Goal: Information Seeking & Learning: Find contact information

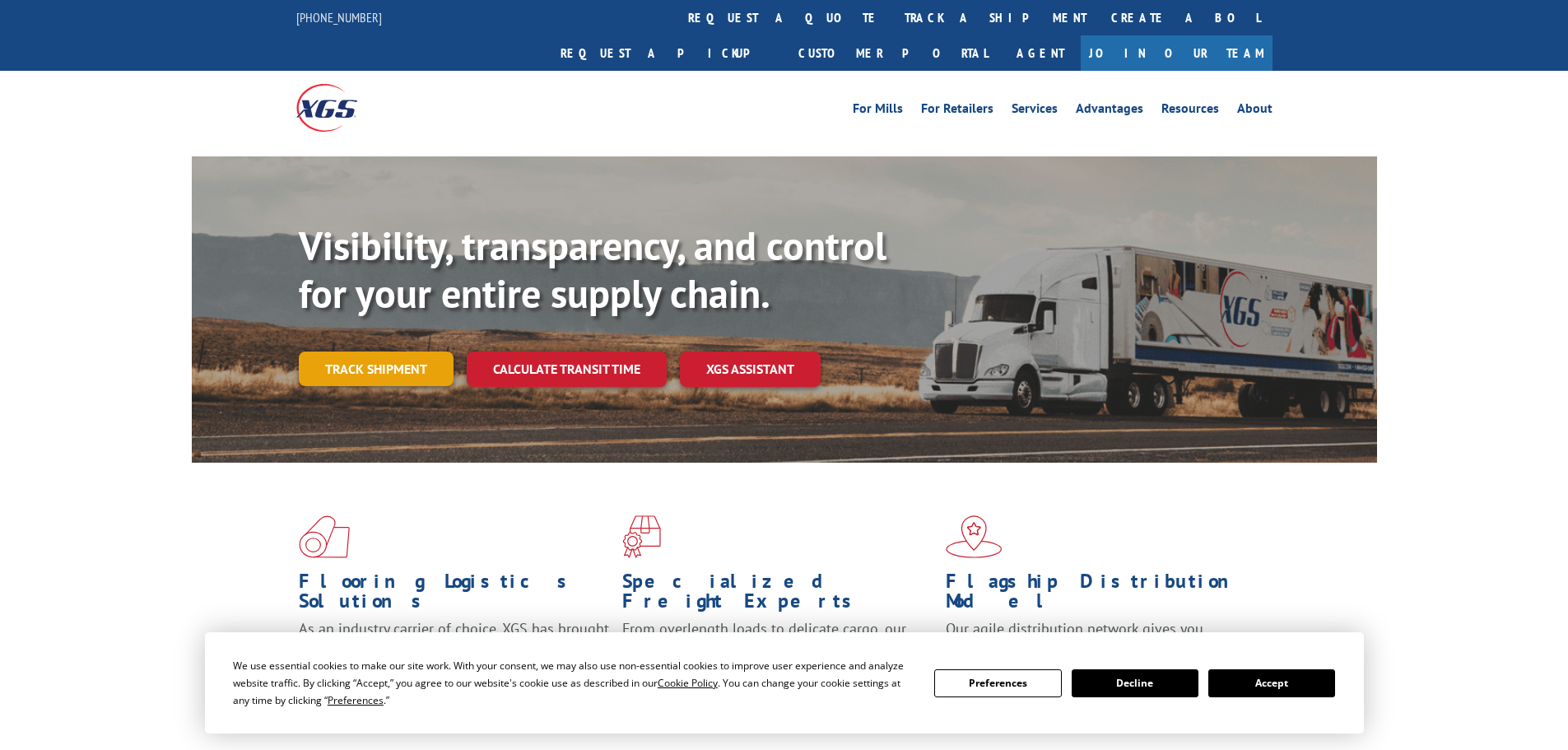
click at [343, 352] on link "Track shipment" at bounding box center [376, 368] width 154 height 34
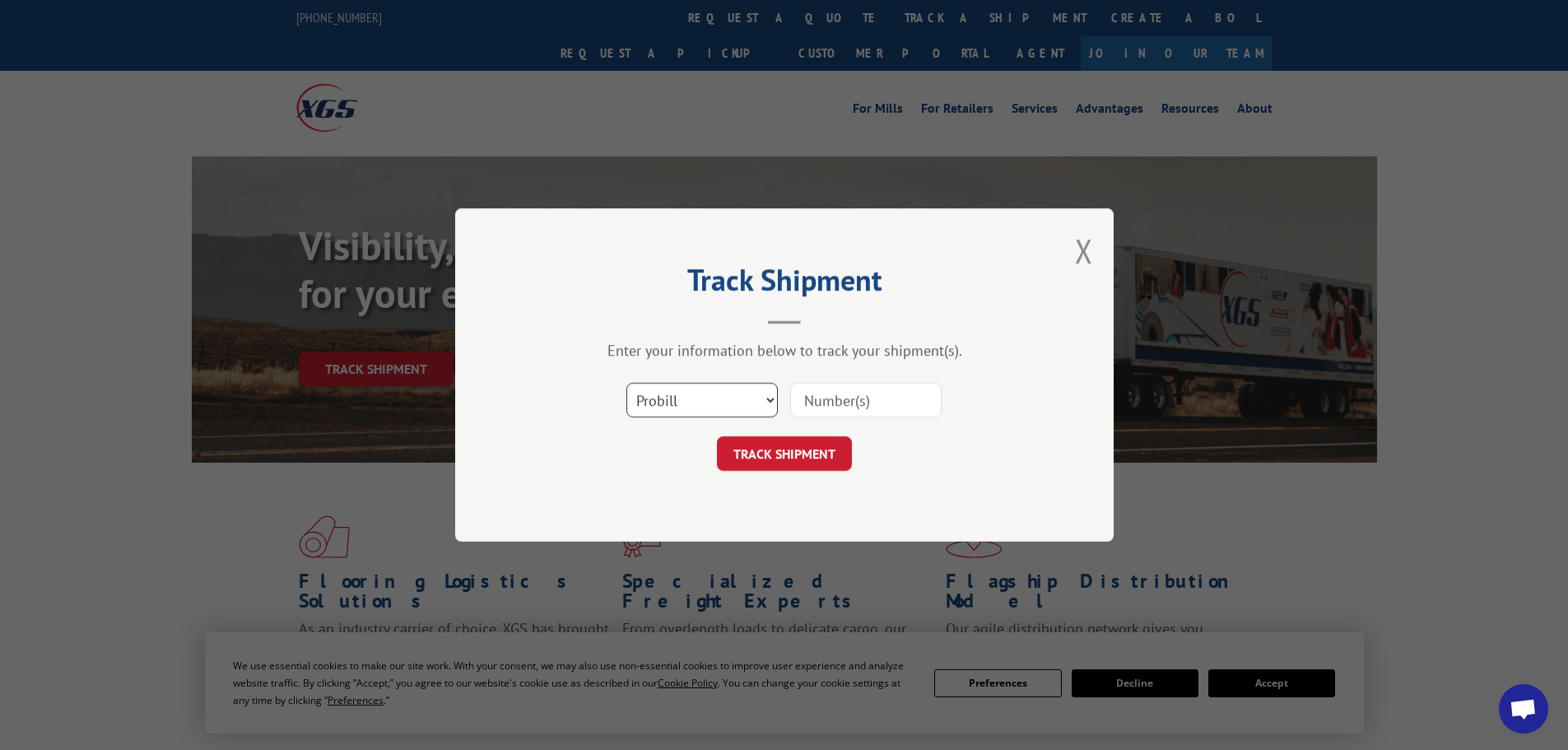
click at [753, 385] on select "Select category... Probill BOL PO" at bounding box center [702, 399] width 152 height 34
select select "bol"
click at [626, 382] on select "Select category... Probill BOL PO" at bounding box center [702, 399] width 152 height 34
click at [889, 408] on input at bounding box center [866, 399] width 152 height 34
paste input "530792395"
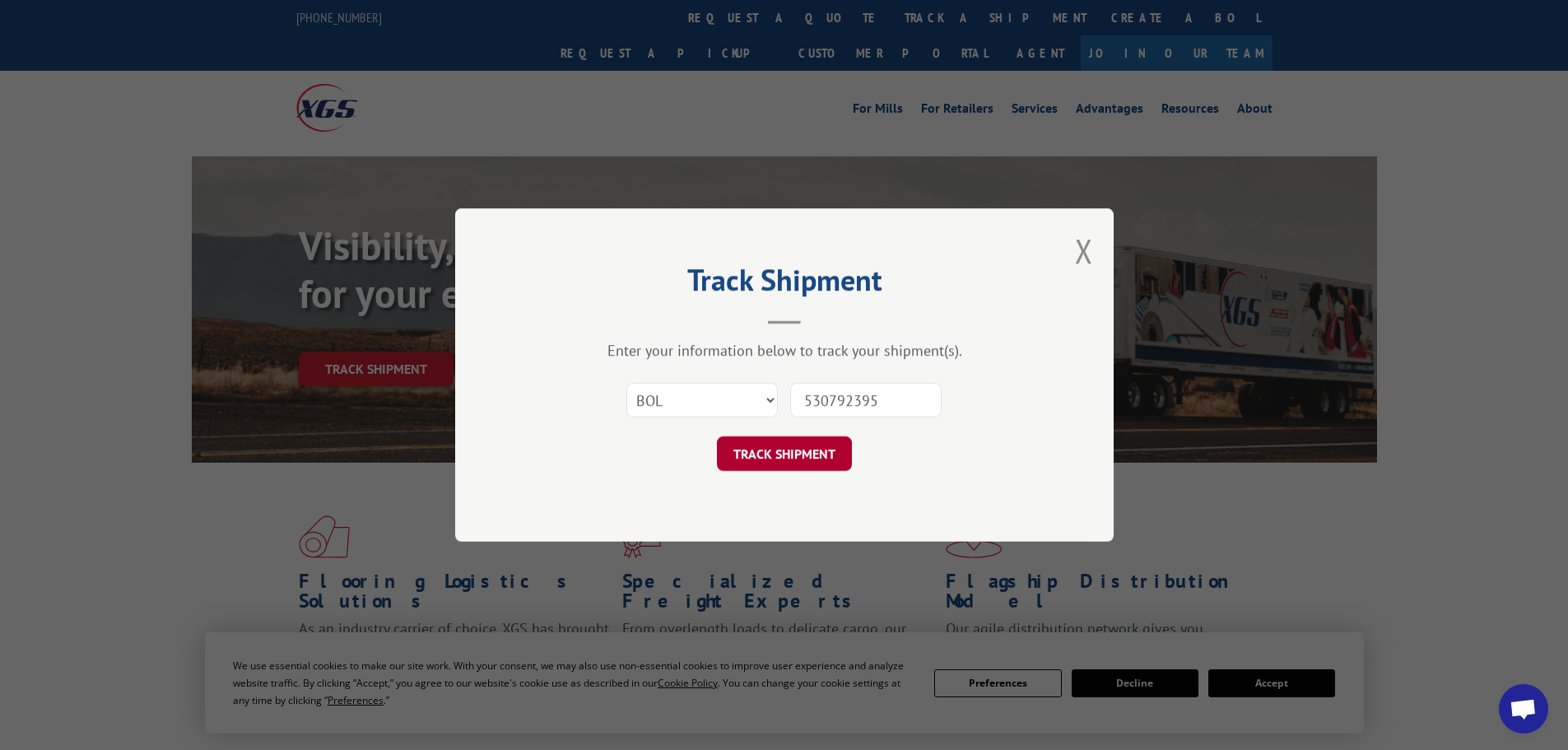
type input "530792395"
click at [829, 450] on button "TRACK SHIPMENT" at bounding box center [784, 453] width 135 height 34
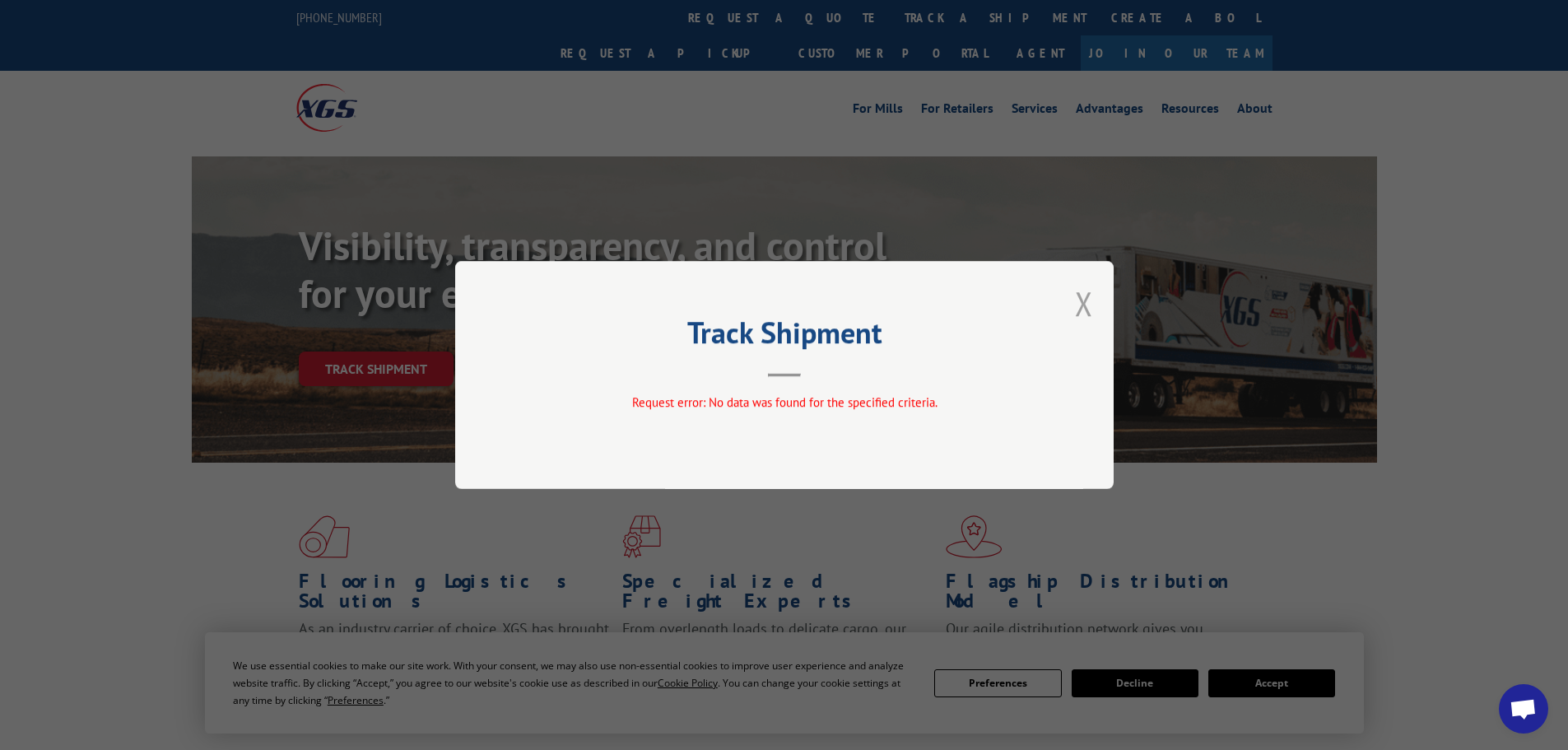
click at [1087, 307] on button "Close modal" at bounding box center [1083, 304] width 18 height 44
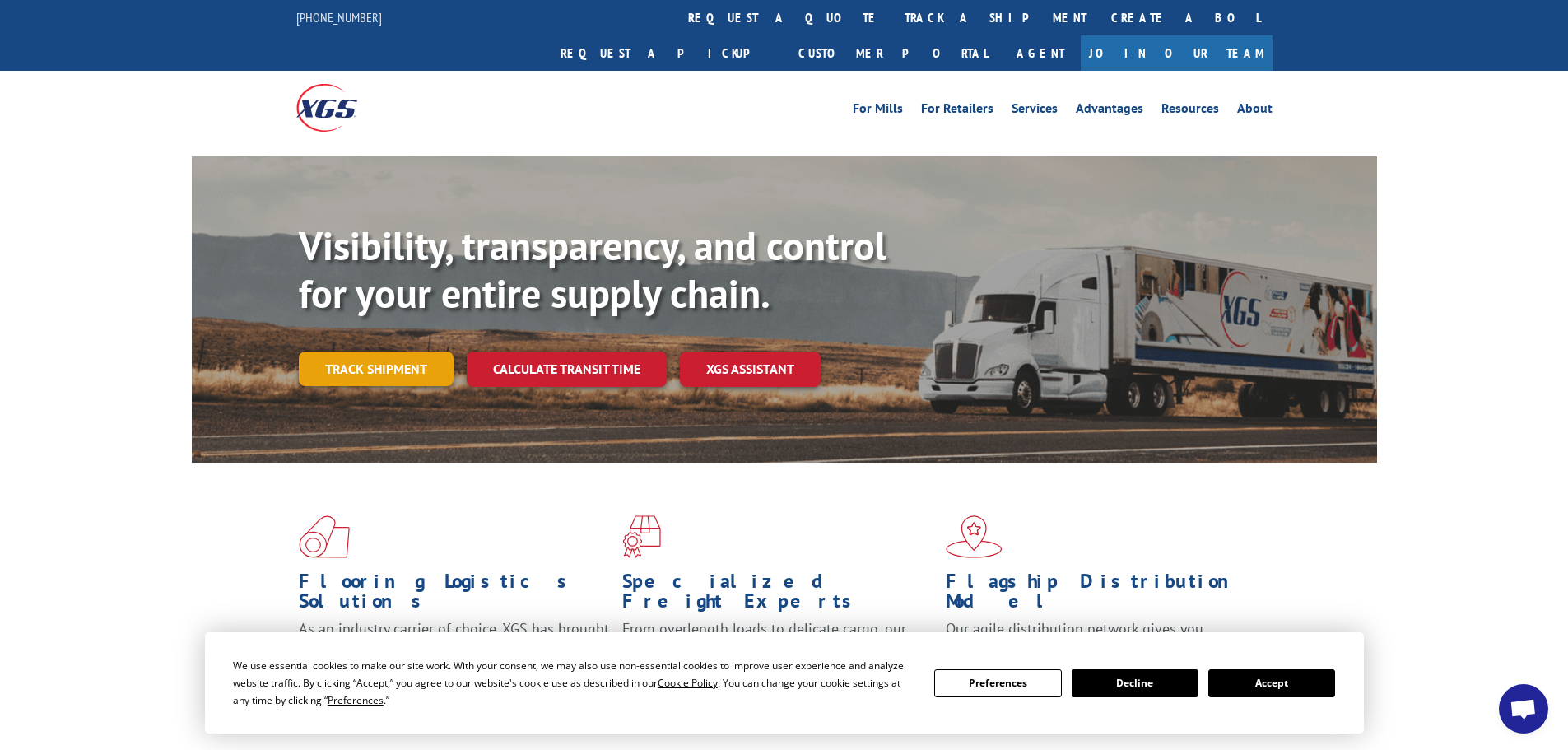
click at [405, 352] on link "Track shipment" at bounding box center [376, 368] width 154 height 34
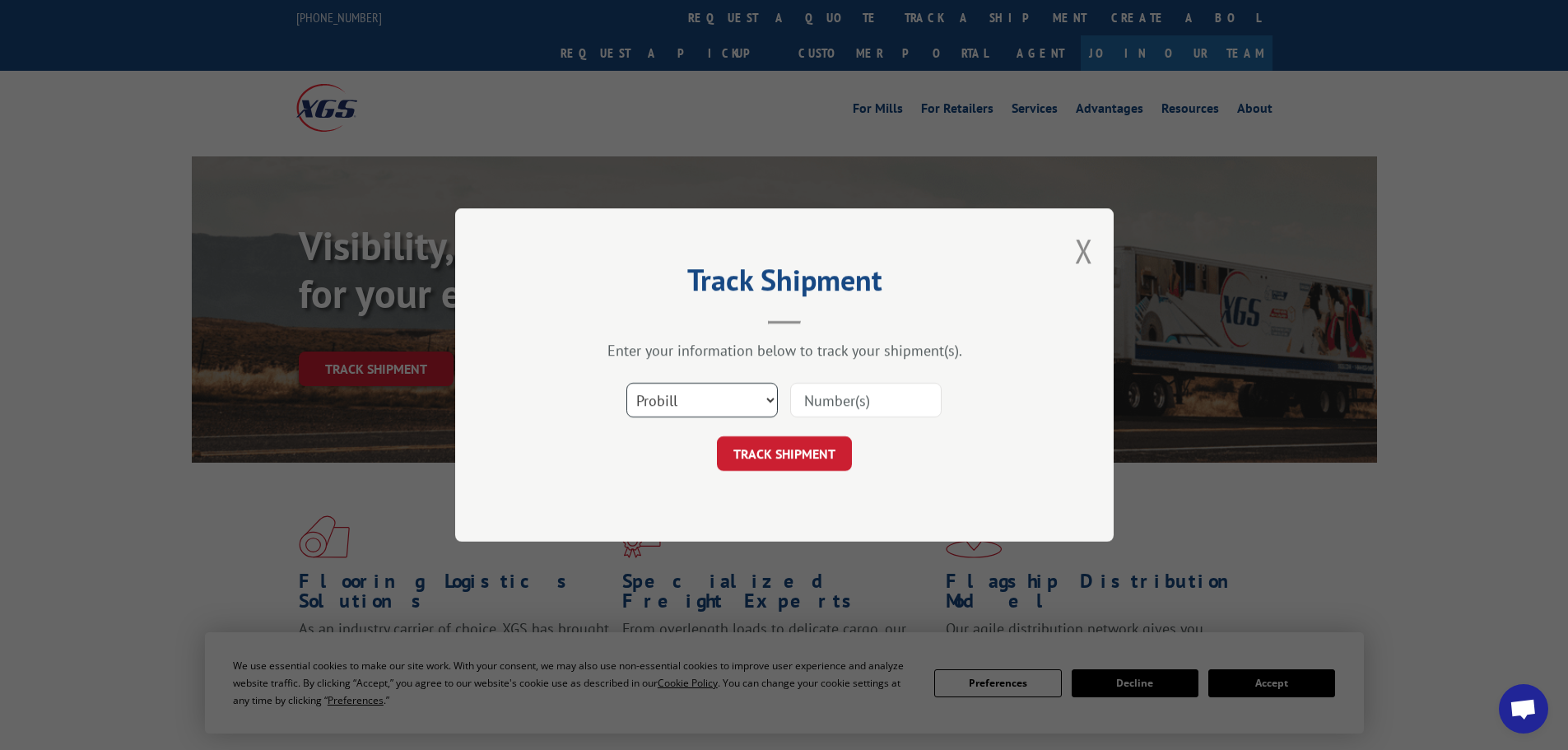
click at [693, 402] on select "Select category... Probill BOL PO" at bounding box center [702, 399] width 152 height 34
select select "po"
click at [626, 382] on select "Select category... Probill BOL PO" at bounding box center [702, 399] width 152 height 34
click at [864, 404] on input at bounding box center [866, 399] width 152 height 34
paste input "1038624"
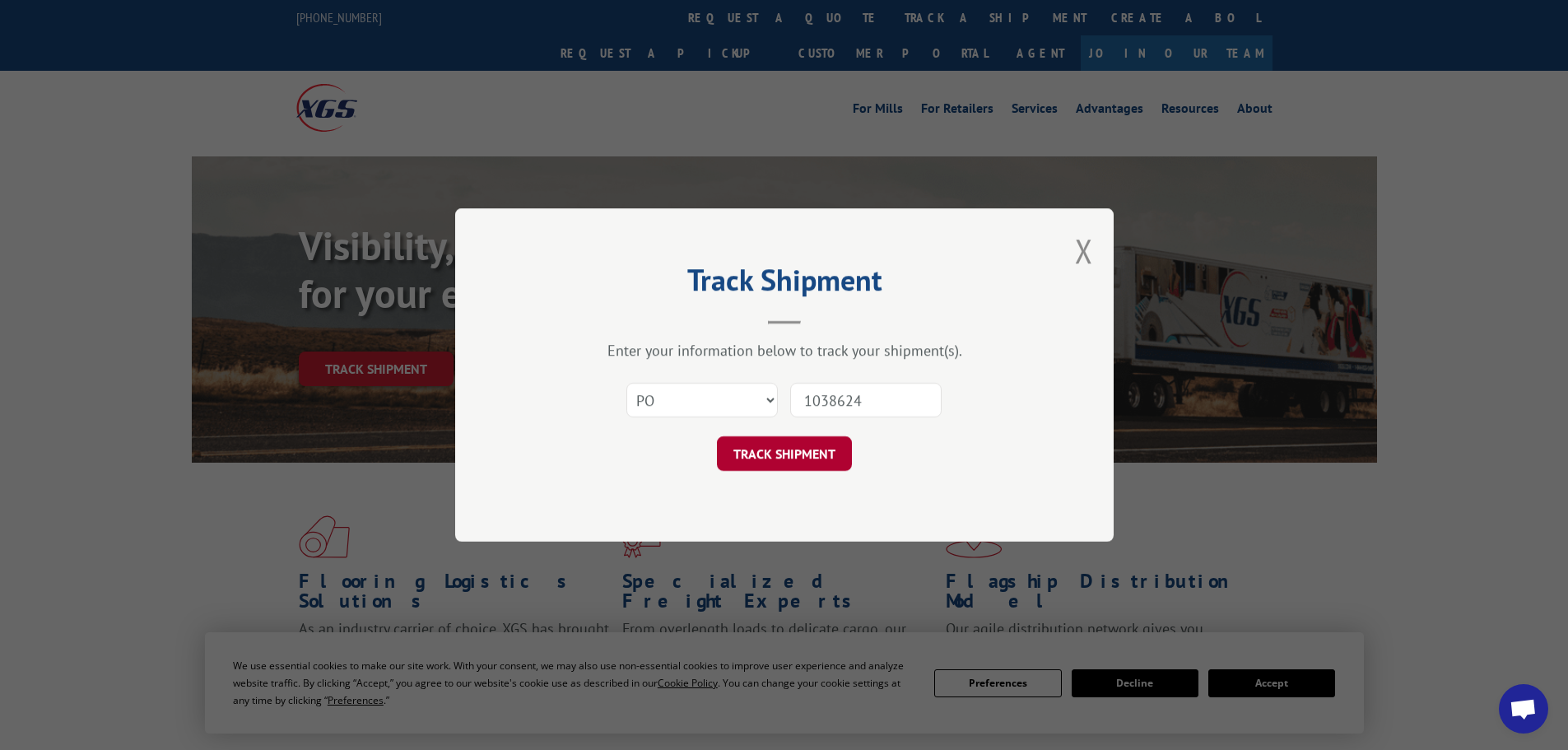
type input "1038624"
click at [834, 461] on button "TRACK SHIPMENT" at bounding box center [784, 453] width 135 height 34
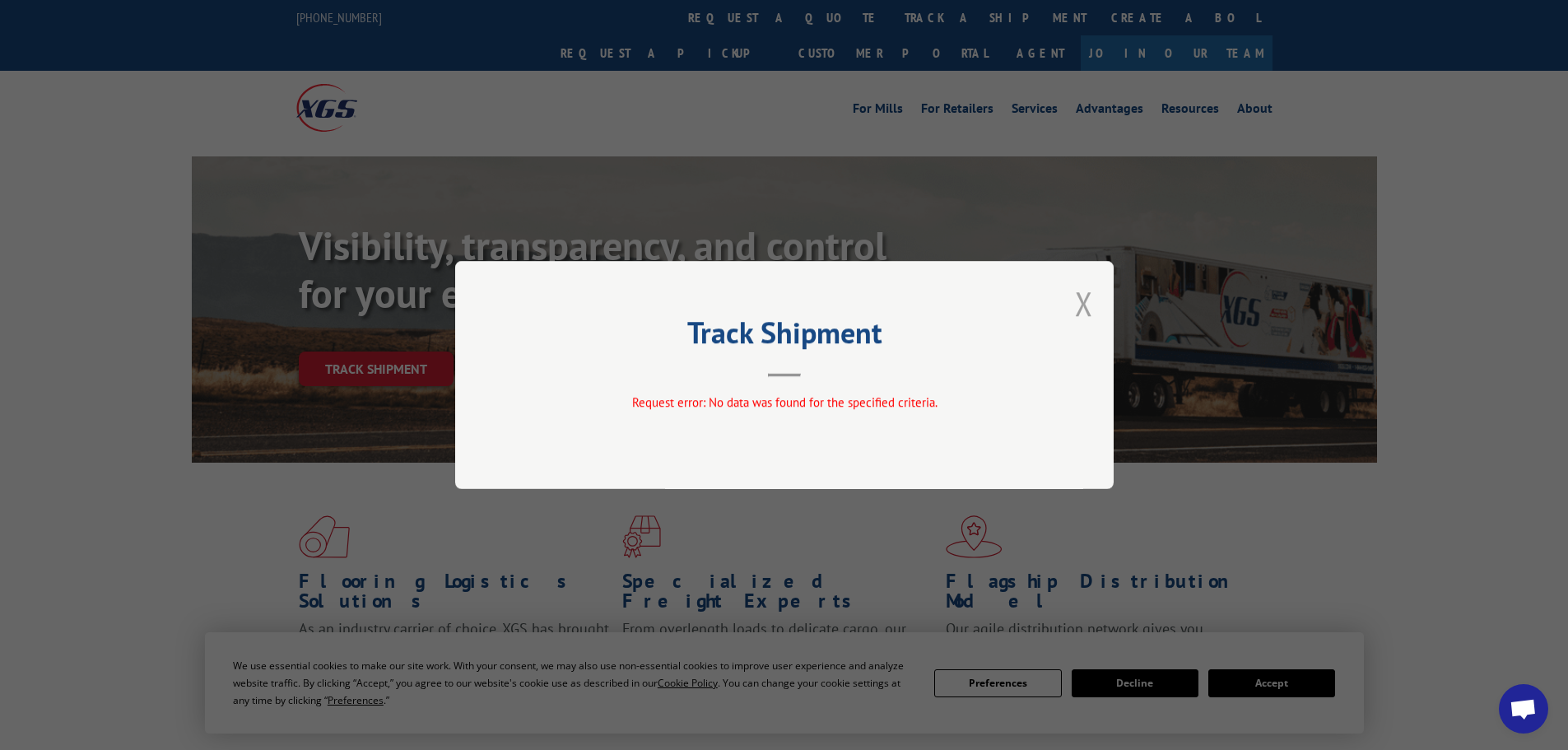
click at [1086, 308] on button "Close modal" at bounding box center [1083, 304] width 18 height 44
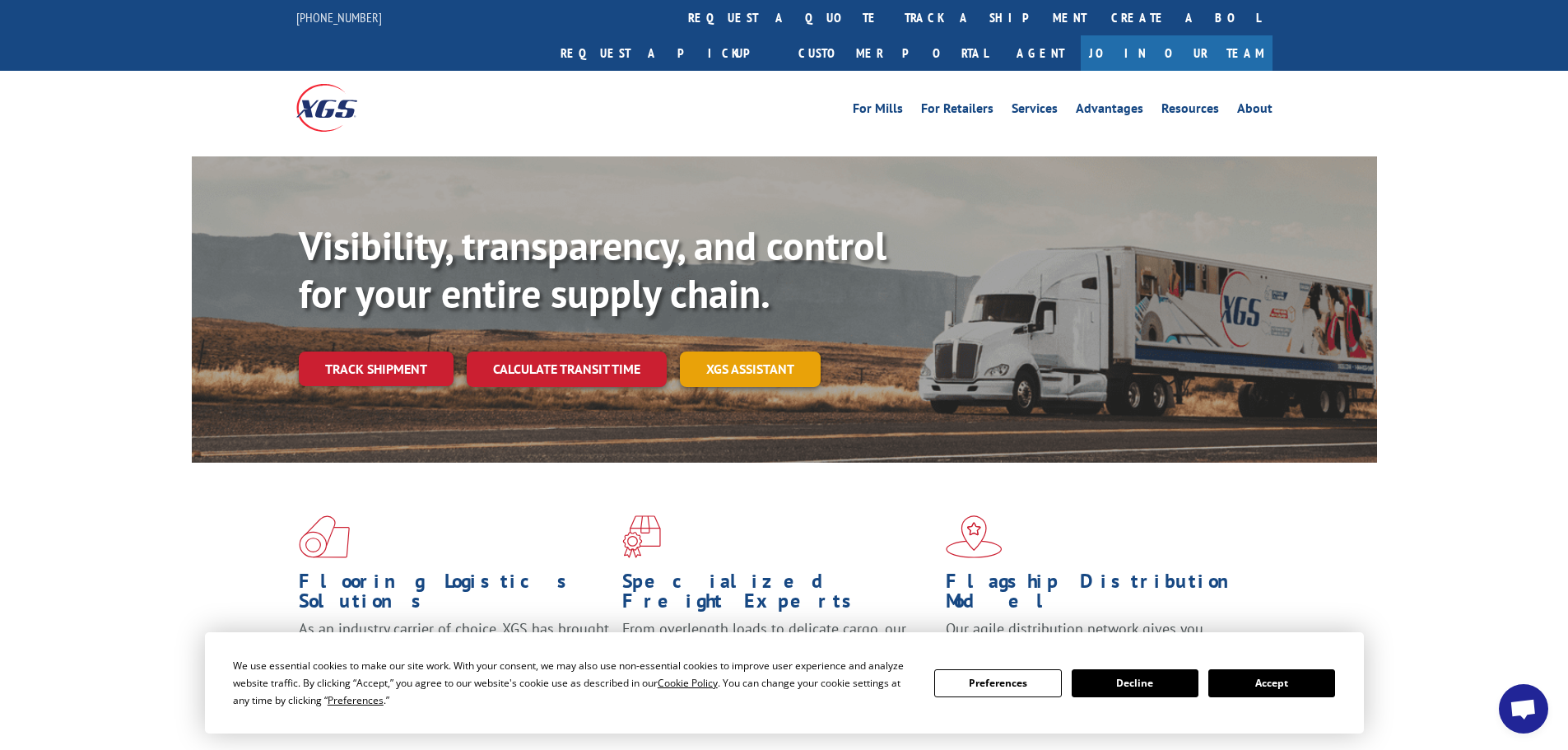
click at [773, 352] on link "XGS ASSISTANT" at bounding box center [750, 369] width 140 height 35
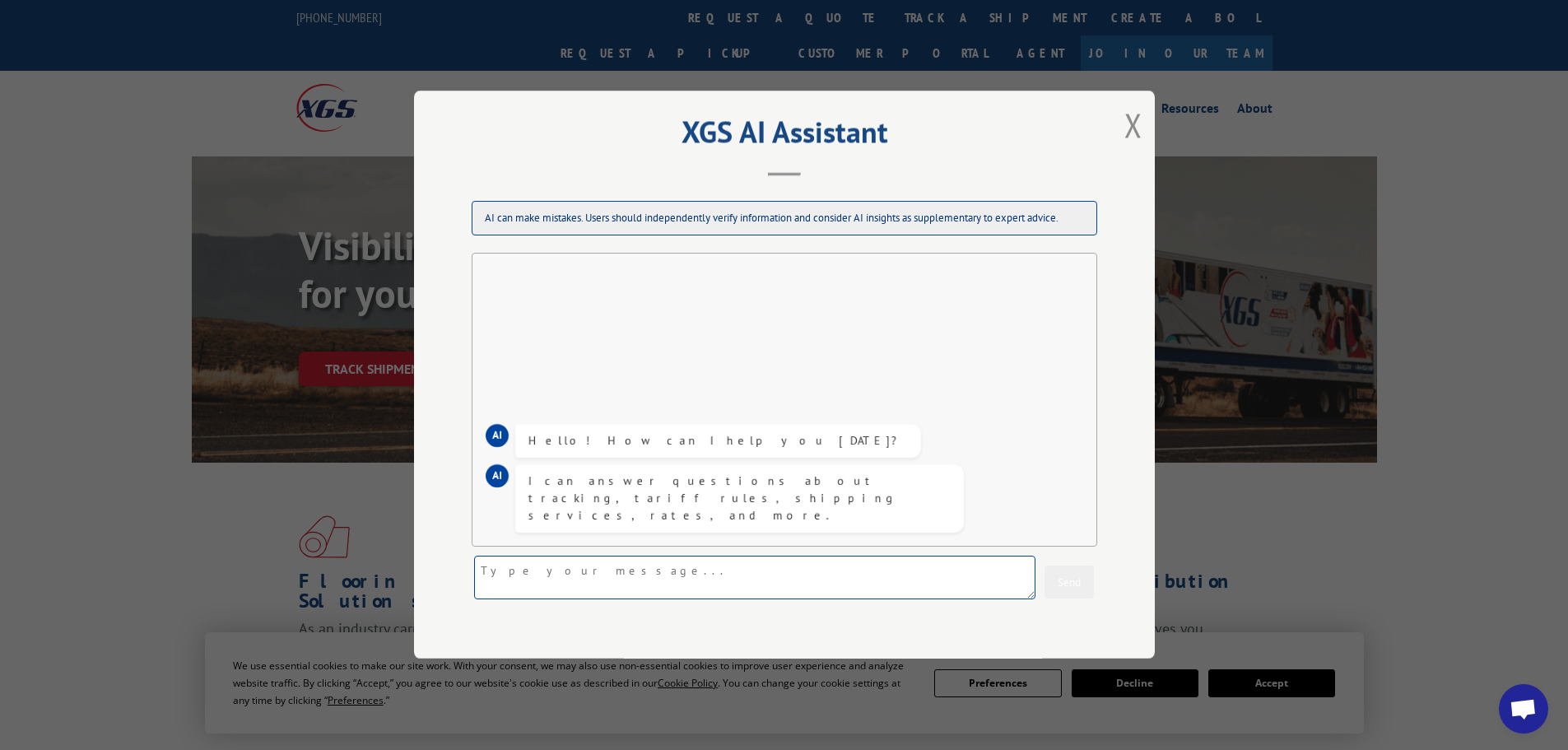
click at [691, 581] on textarea at bounding box center [754, 578] width 561 height 44
type textarea "Need to track a shipment"
click at [1057, 579] on button "Send" at bounding box center [1069, 583] width 49 height 33
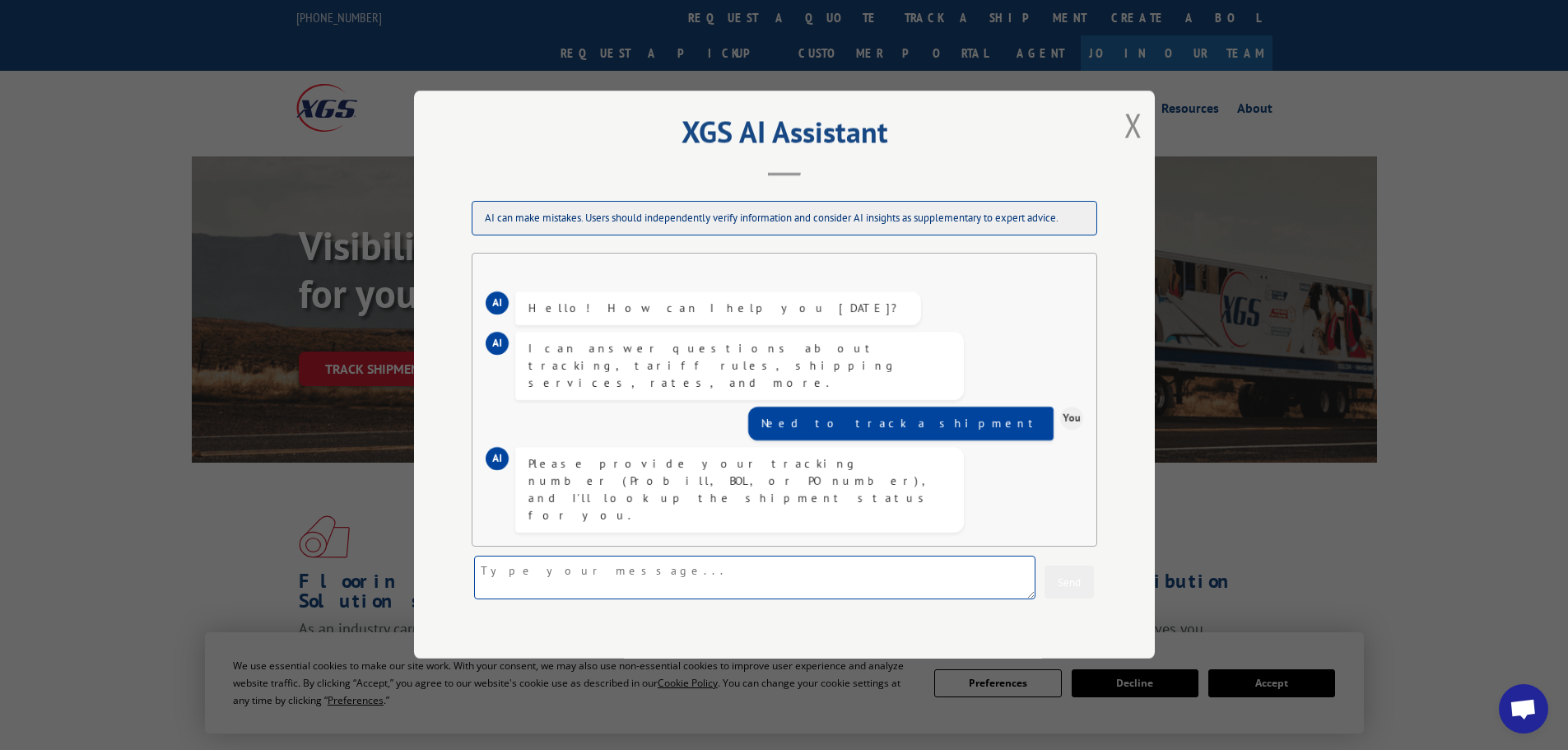
click at [918, 589] on textarea at bounding box center [754, 578] width 561 height 44
paste textarea "1038624"
type textarea "PO-1038624"
click at [1080, 585] on button "Send" at bounding box center [1069, 583] width 49 height 33
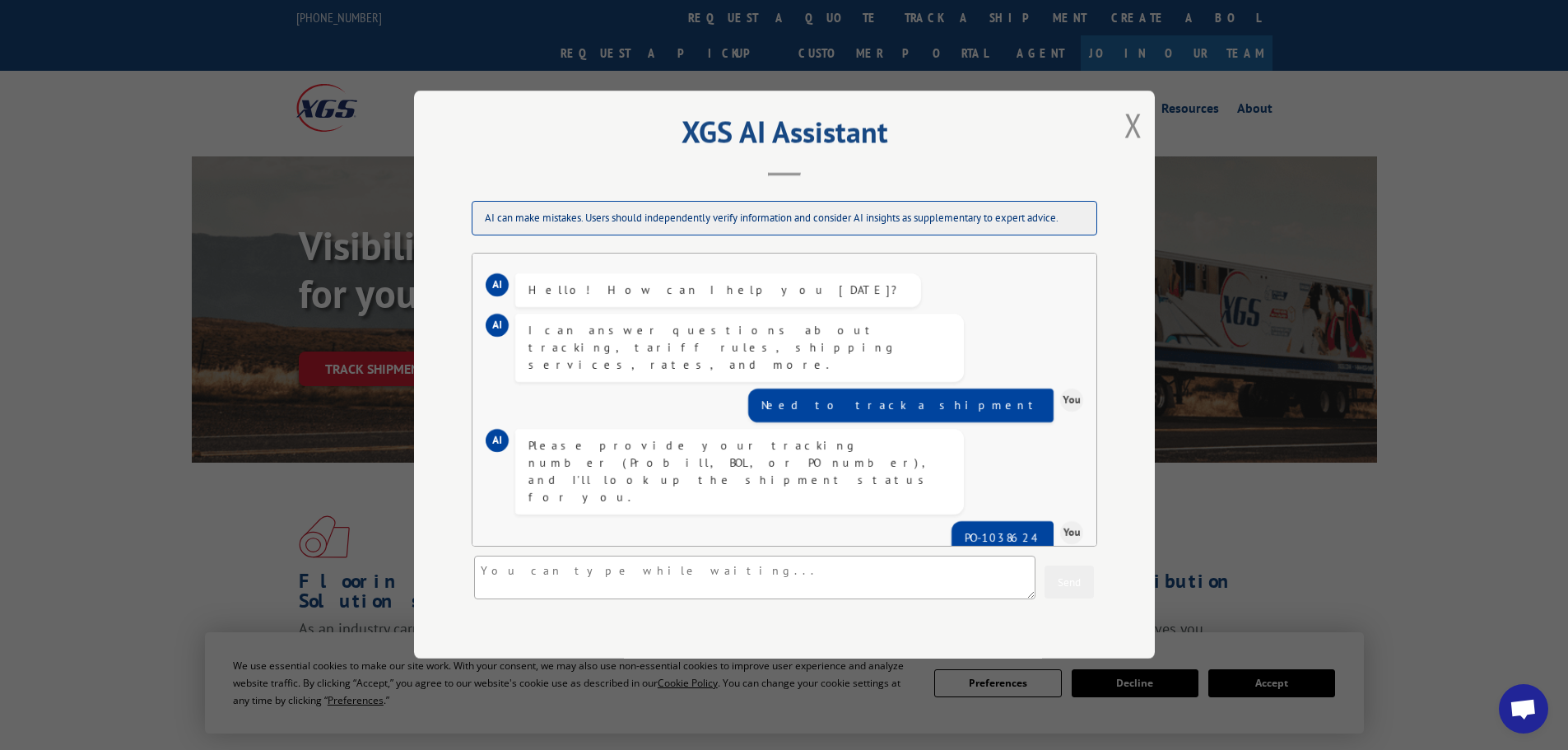
scroll to position [45, 0]
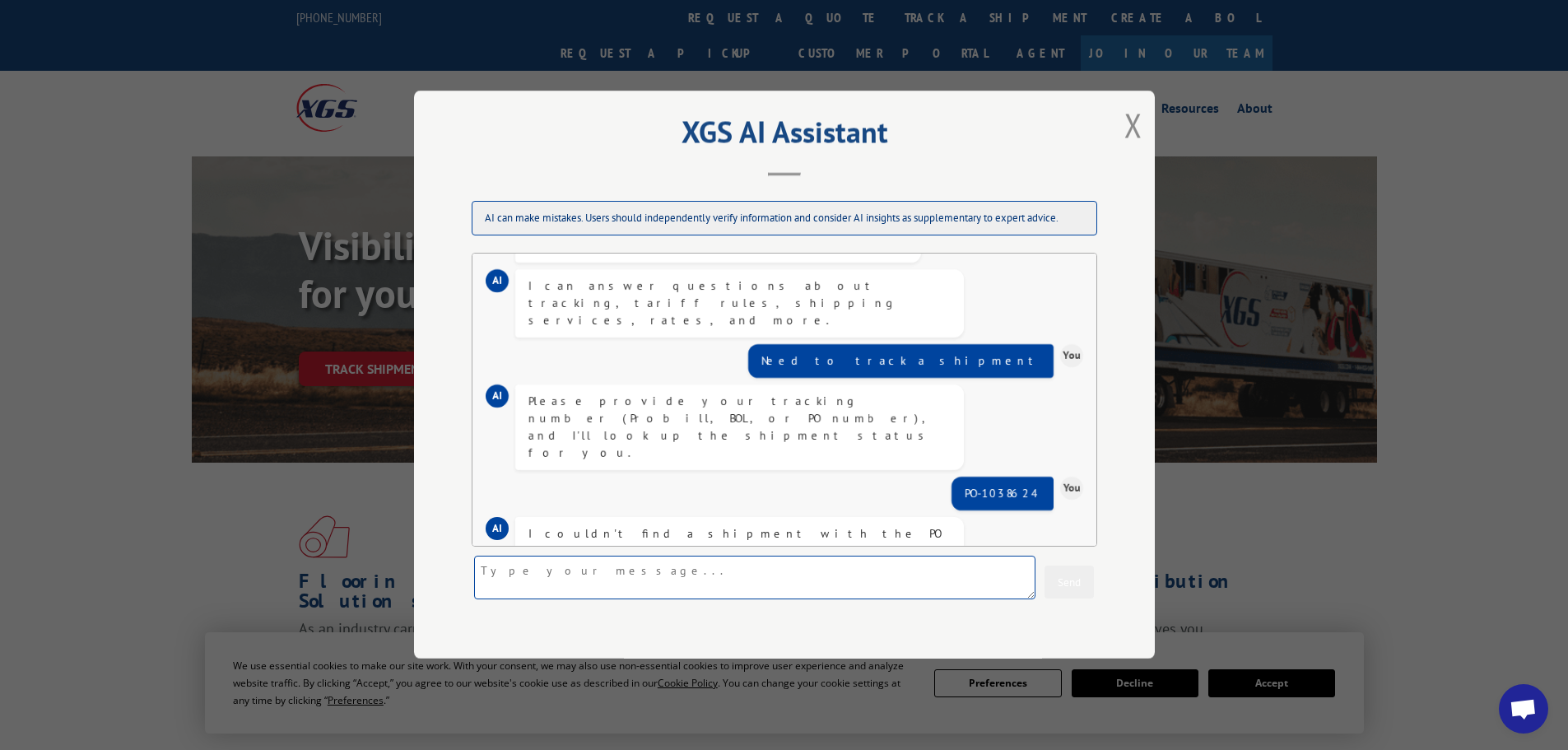
click at [695, 561] on textarea at bounding box center [754, 578] width 561 height 44
paste textarea "1038624"
type textarea "1038624"
click at [1079, 581] on button "Send" at bounding box center [1069, 583] width 49 height 33
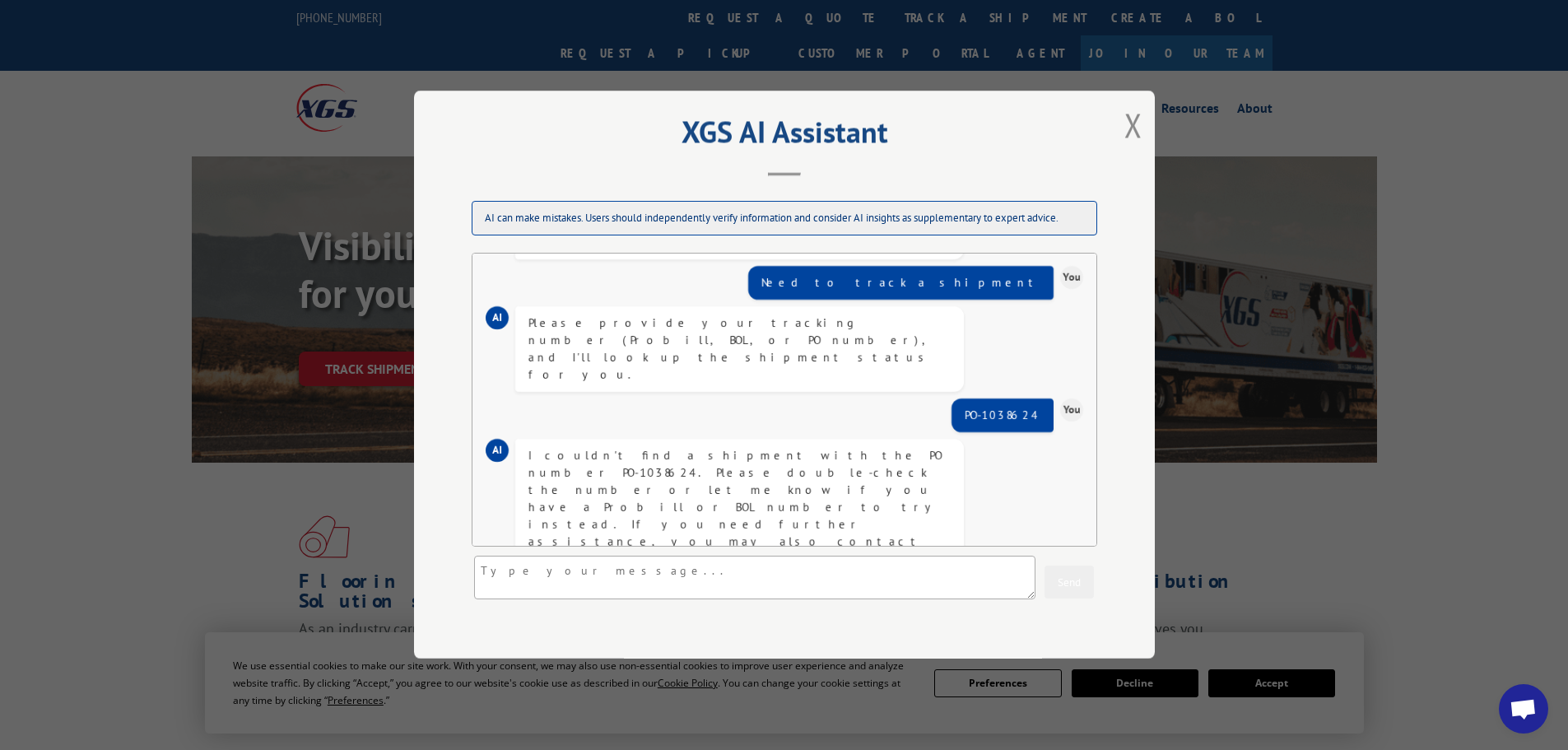
scroll to position [177, 0]
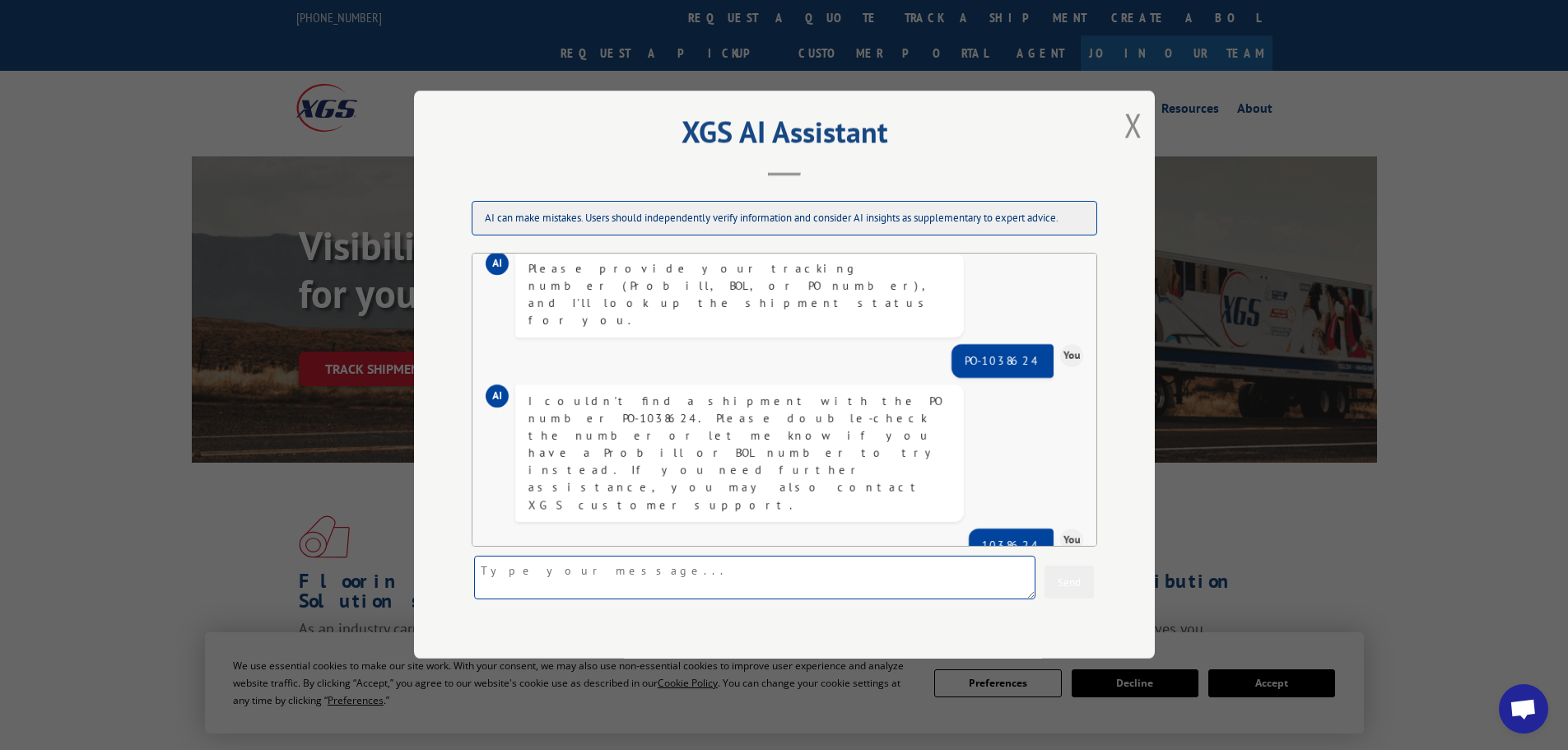
click at [724, 579] on textarea at bounding box center [754, 578] width 561 height 44
paste textarea "39EACA90-AE43-4B35-89C5-0000E6A638E5"
type textarea "39EACA90-AE43-4B35-89C5-0000E6A638E5"
click at [1087, 589] on button "Send" at bounding box center [1069, 583] width 49 height 33
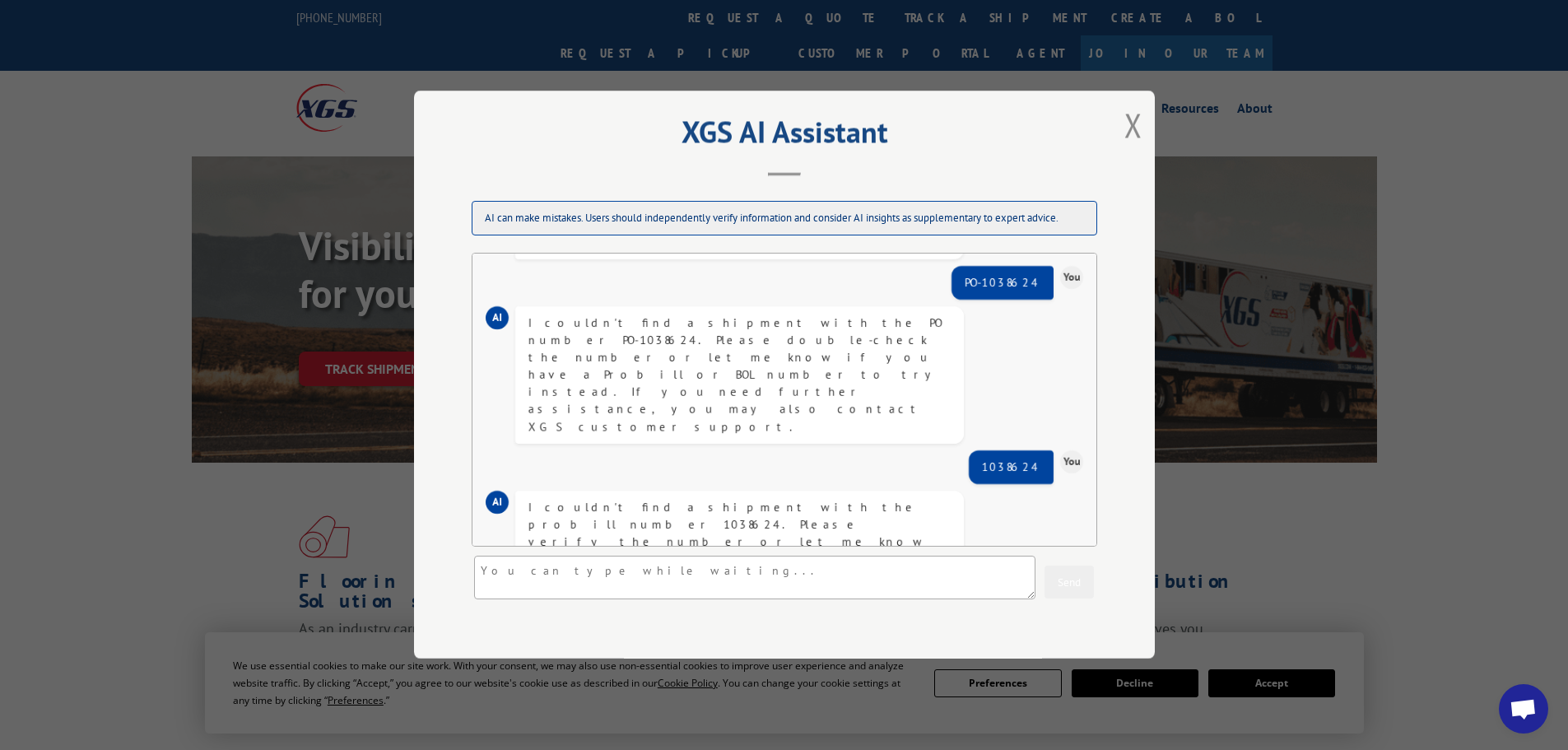
scroll to position [379, 0]
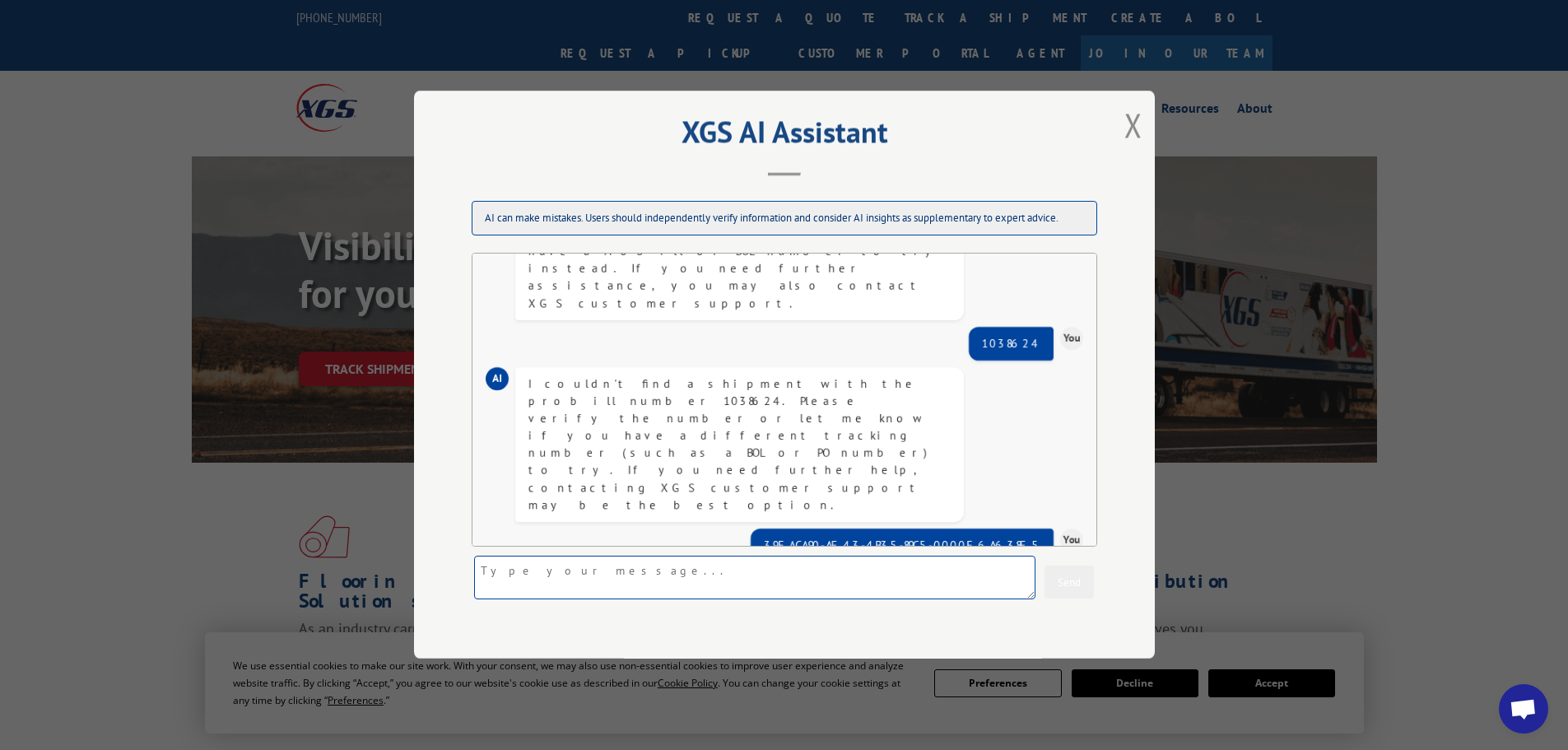
click at [662, 573] on textarea at bounding box center [754, 578] width 561 height 44
type textarea "Can I provide a Load #?"
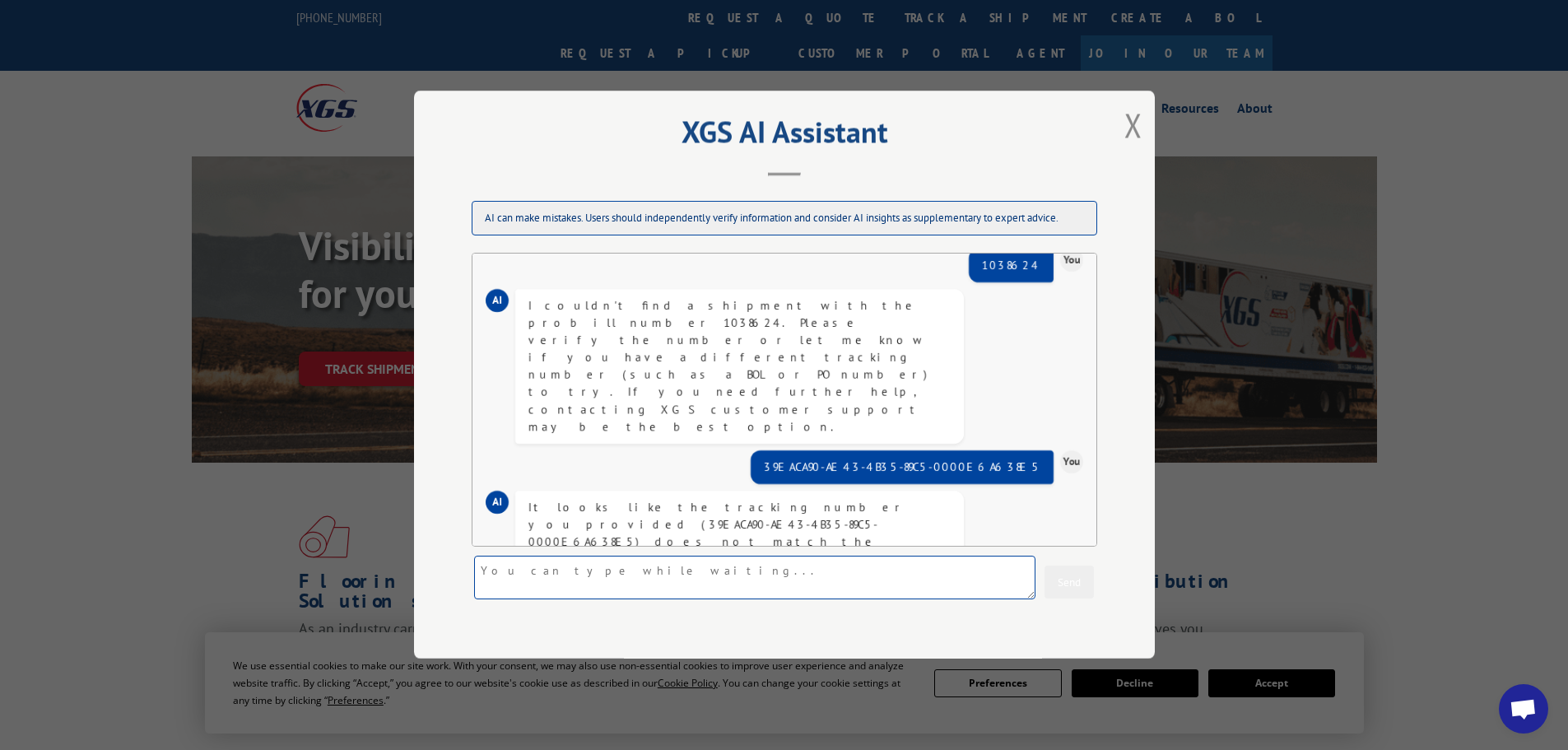
scroll to position [546, 0]
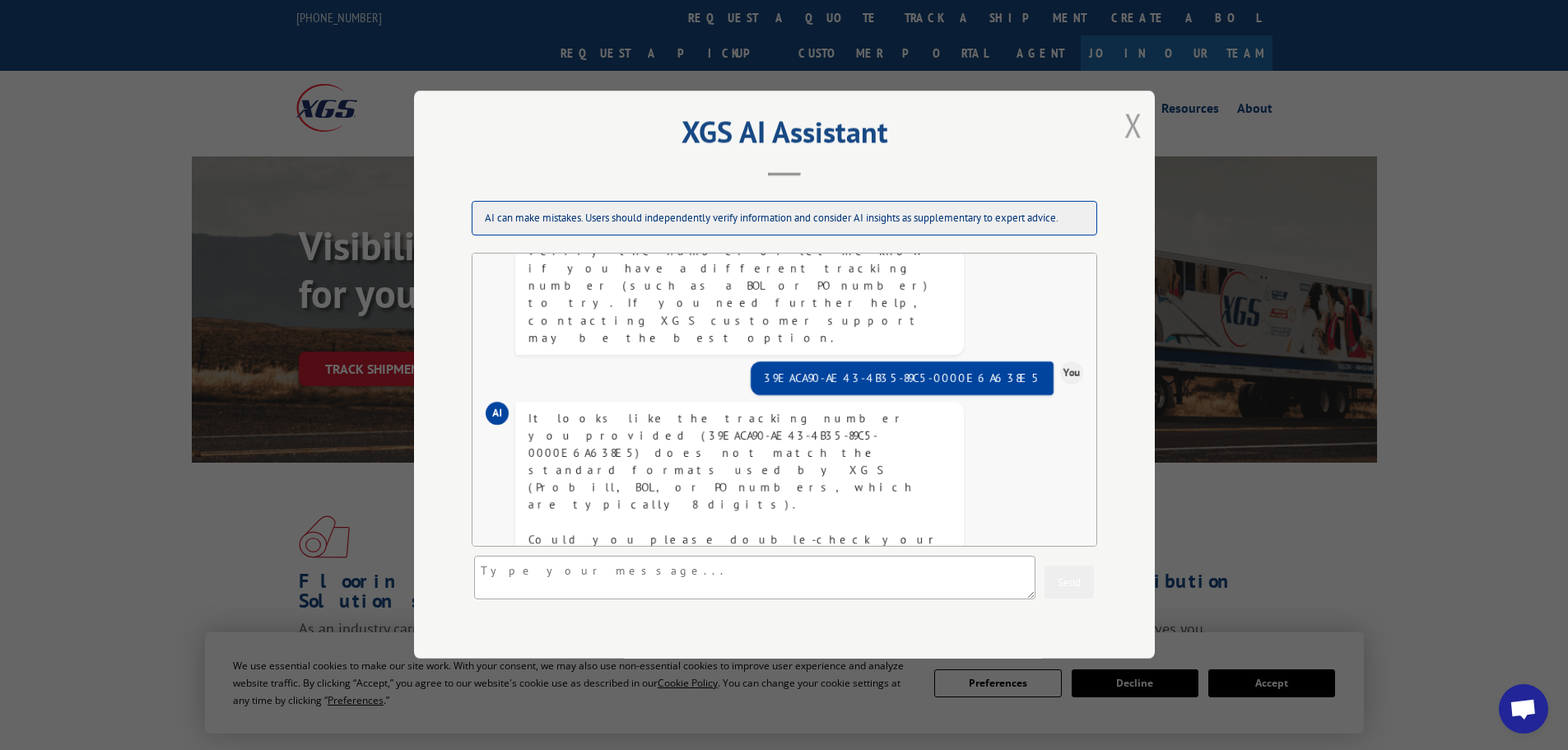
click at [1130, 128] on button "Close modal" at bounding box center [1133, 125] width 18 height 44
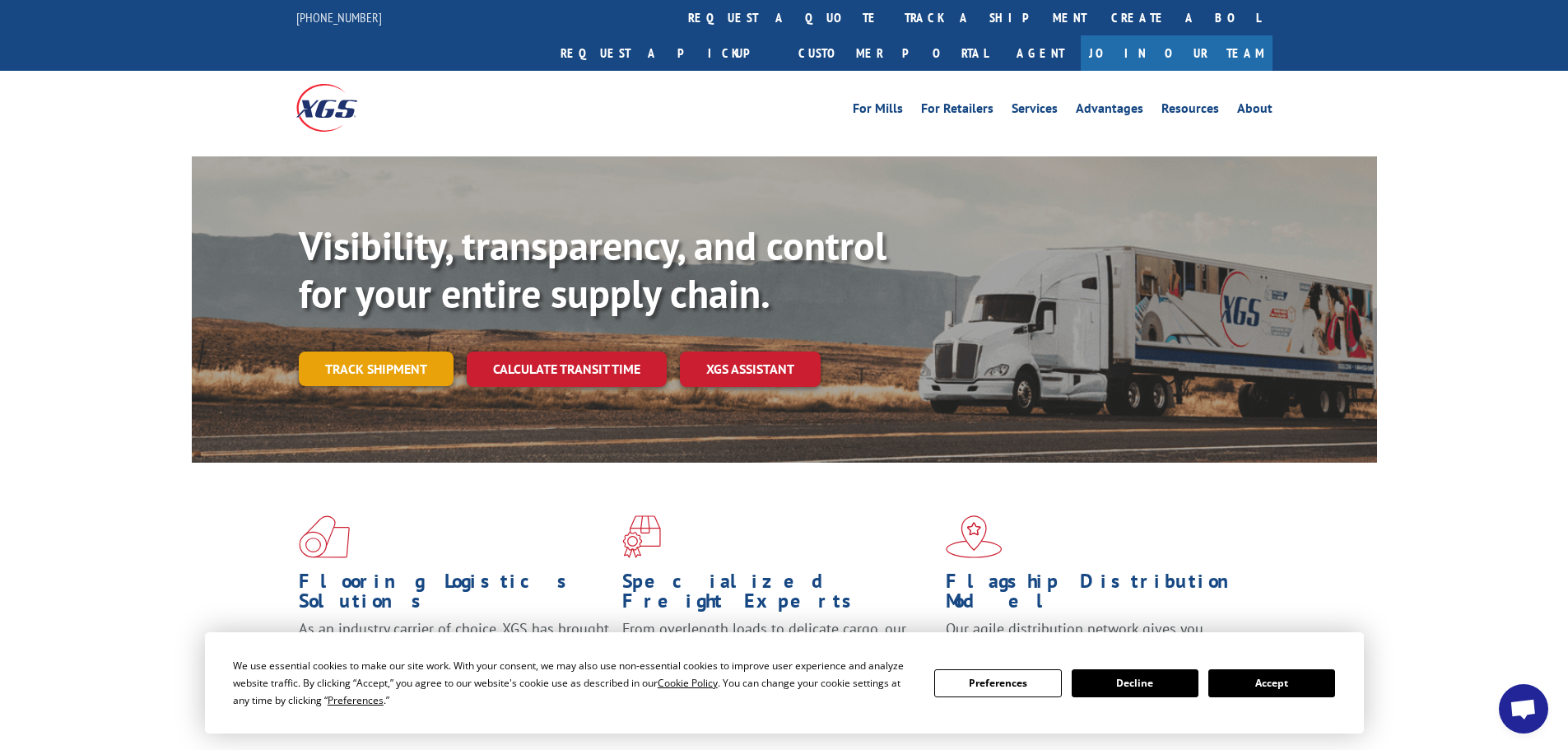
click at [381, 352] on link "Track shipment" at bounding box center [376, 368] width 154 height 34
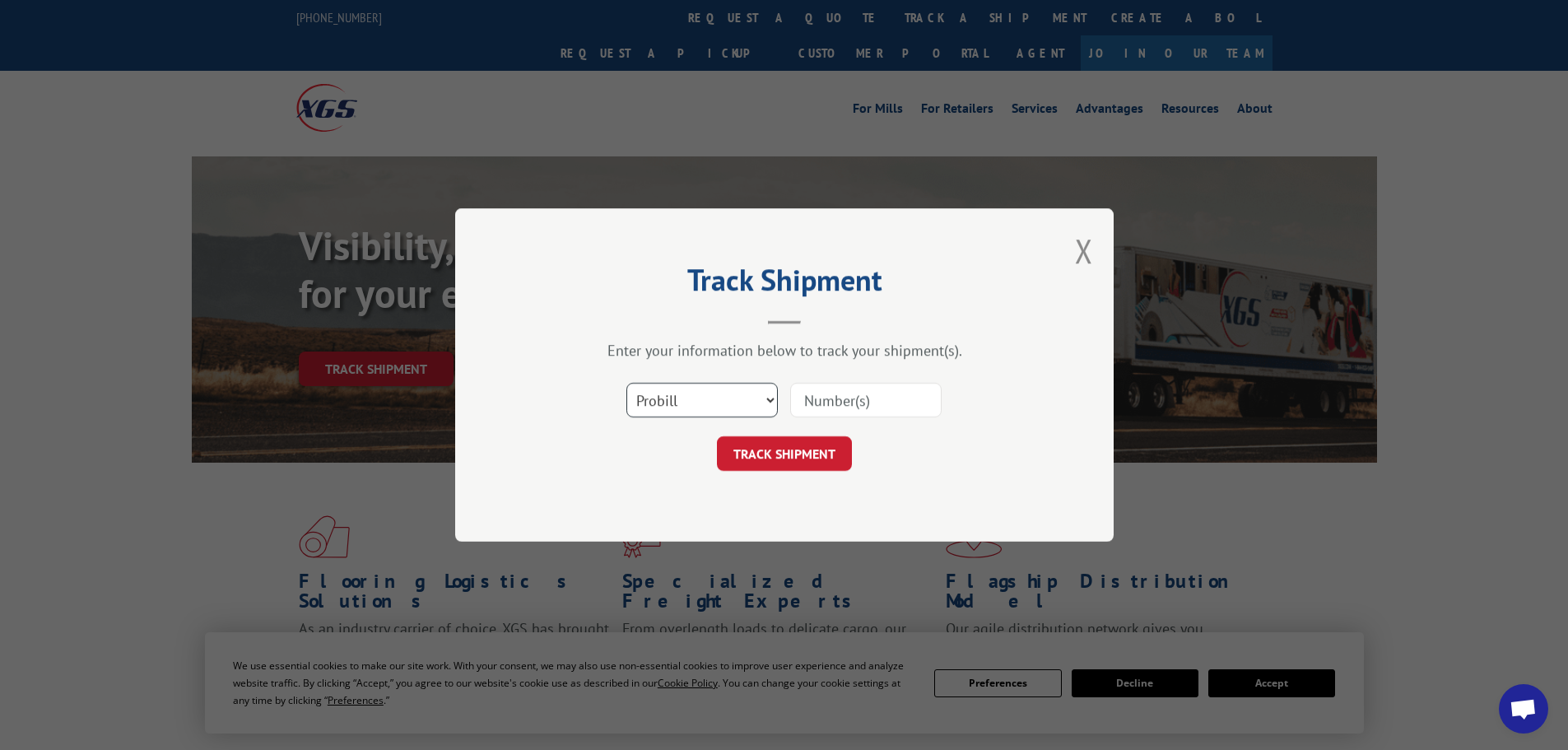
click at [727, 406] on select "Select category... Probill BOL PO" at bounding box center [702, 399] width 152 height 34
select select "po"
click at [626, 382] on select "Select category... Probill BOL PO" at bounding box center [702, 399] width 152 height 34
click at [1073, 246] on div "Track Shipment Enter your information below to track your shipment(s). Select c…" at bounding box center [784, 375] width 659 height 333
click at [1076, 254] on button "Close modal" at bounding box center [1083, 251] width 18 height 44
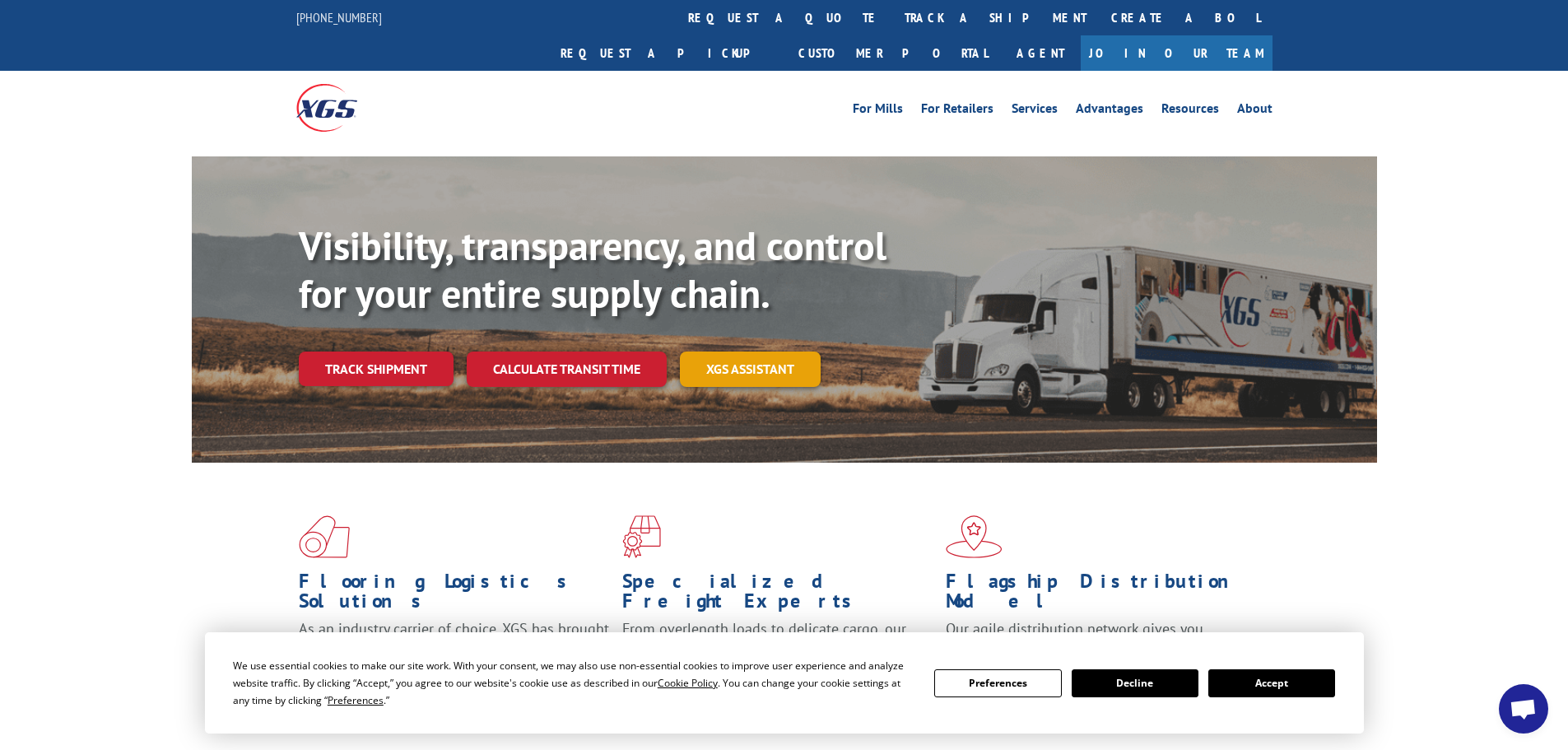
click at [710, 352] on link "XGS ASSISTANT" at bounding box center [750, 369] width 140 height 35
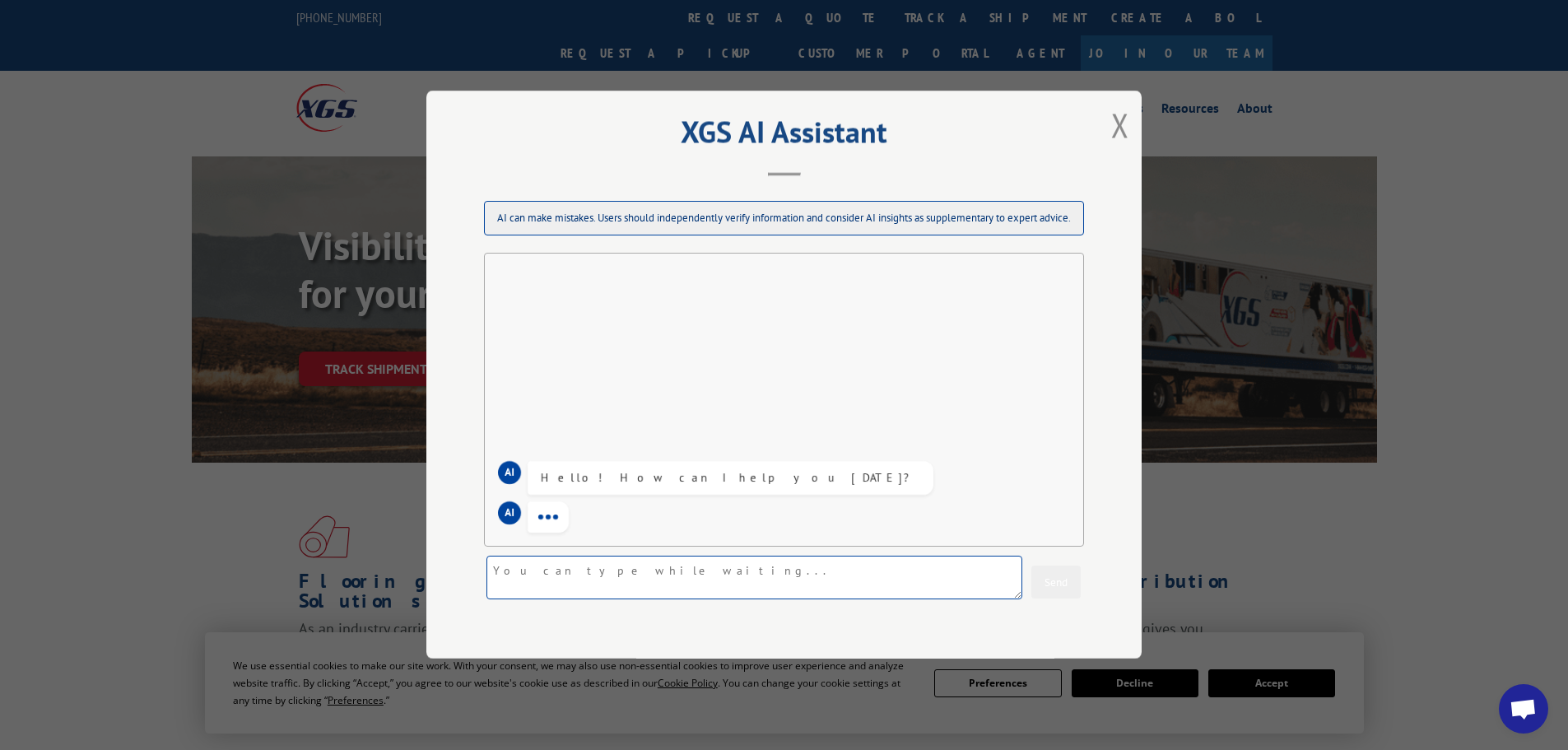
click at [594, 574] on textarea at bounding box center [754, 578] width 536 height 44
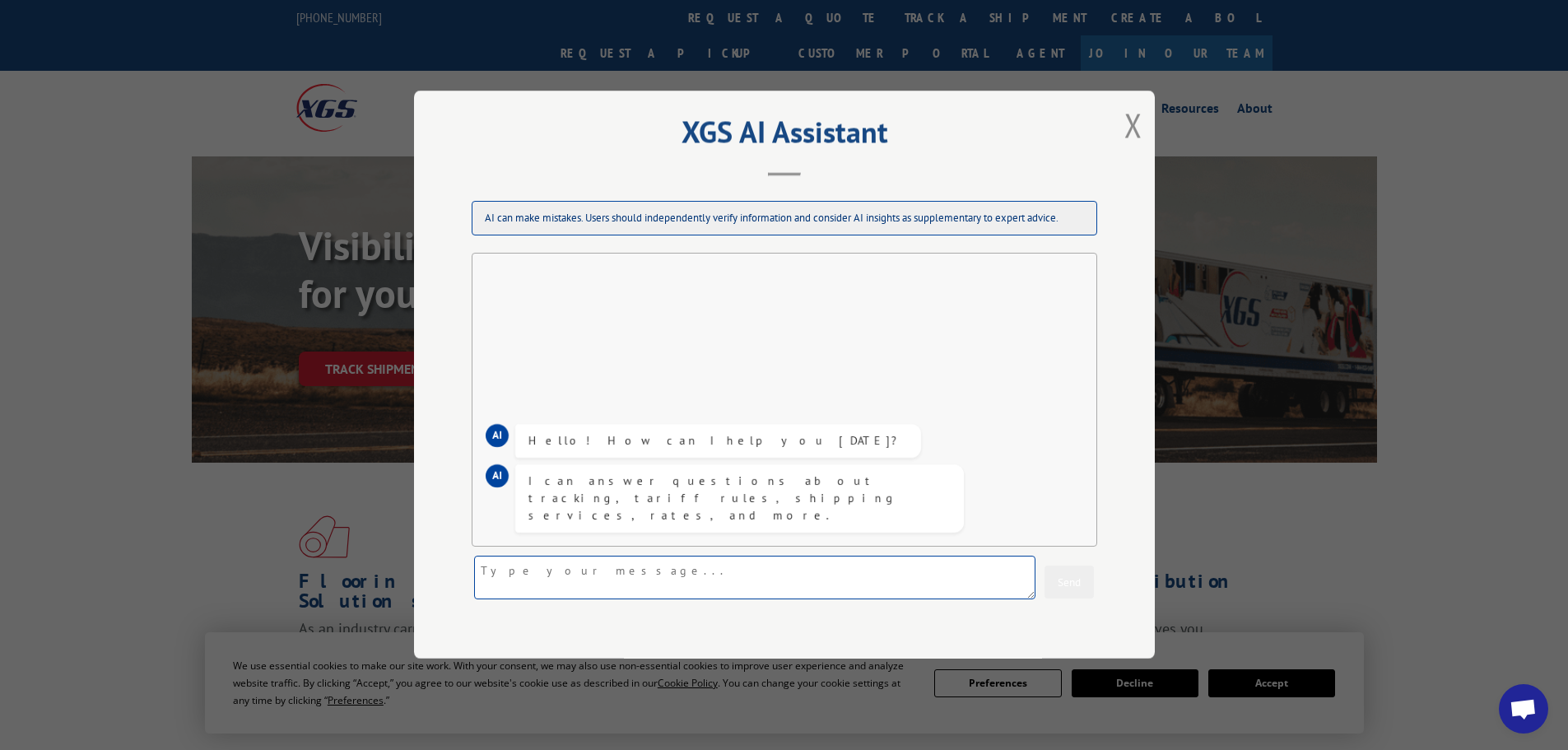
paste textarea "YK9KXHRBPH6K2YH"
click at [594, 574] on textarea "YK9KXHRBPH6K2YH" at bounding box center [754, 578] width 561 height 44
type textarea "Can I track with a pick up number?"
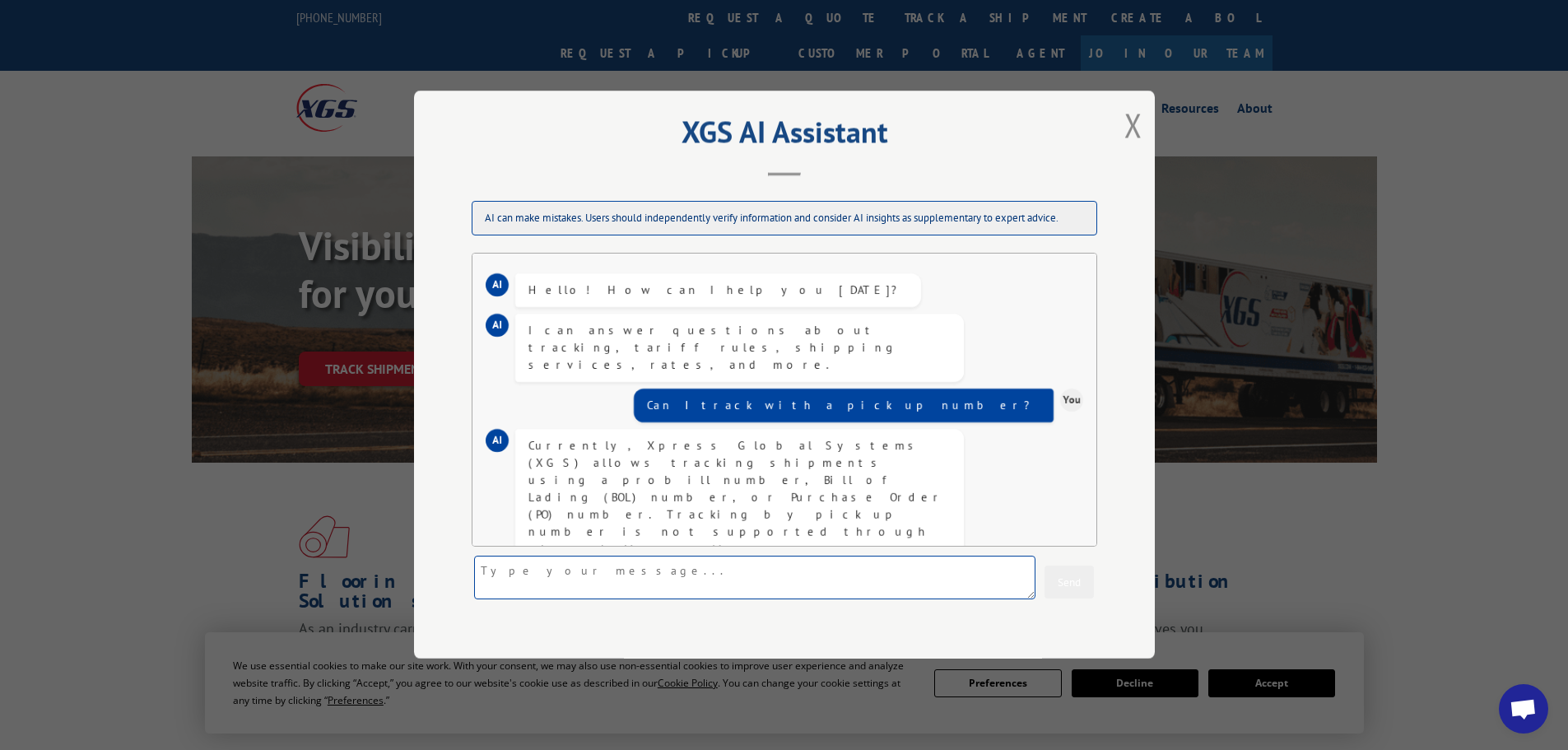
click at [616, 584] on textarea at bounding box center [754, 578] width 561 height 44
paste textarea "YK9KXHRBPH6K2YH"
type textarea "YK9KXHRBPH6K2YH"
click at [1044, 582] on button "Send" at bounding box center [1069, 583] width 49 height 33
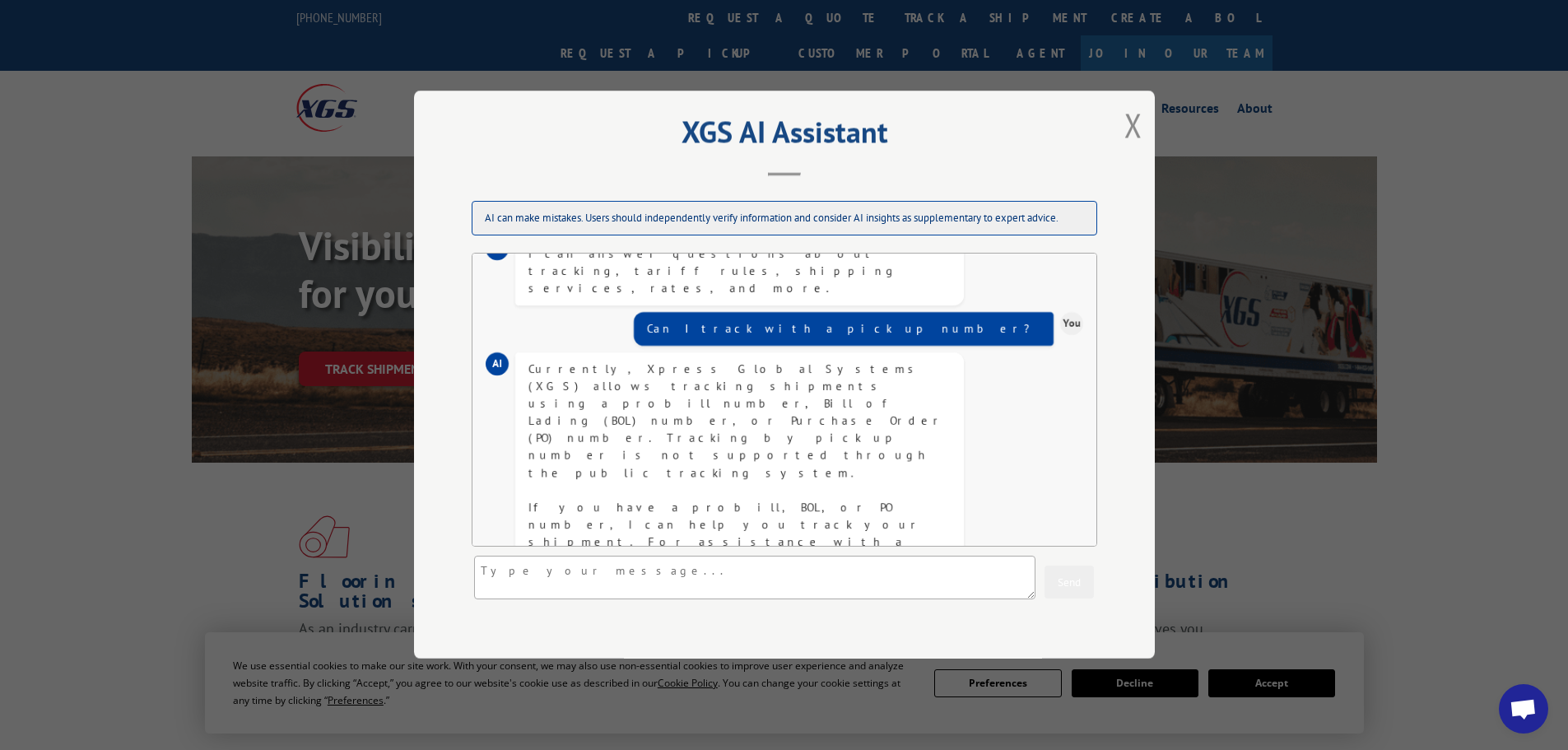
scroll to position [252, 0]
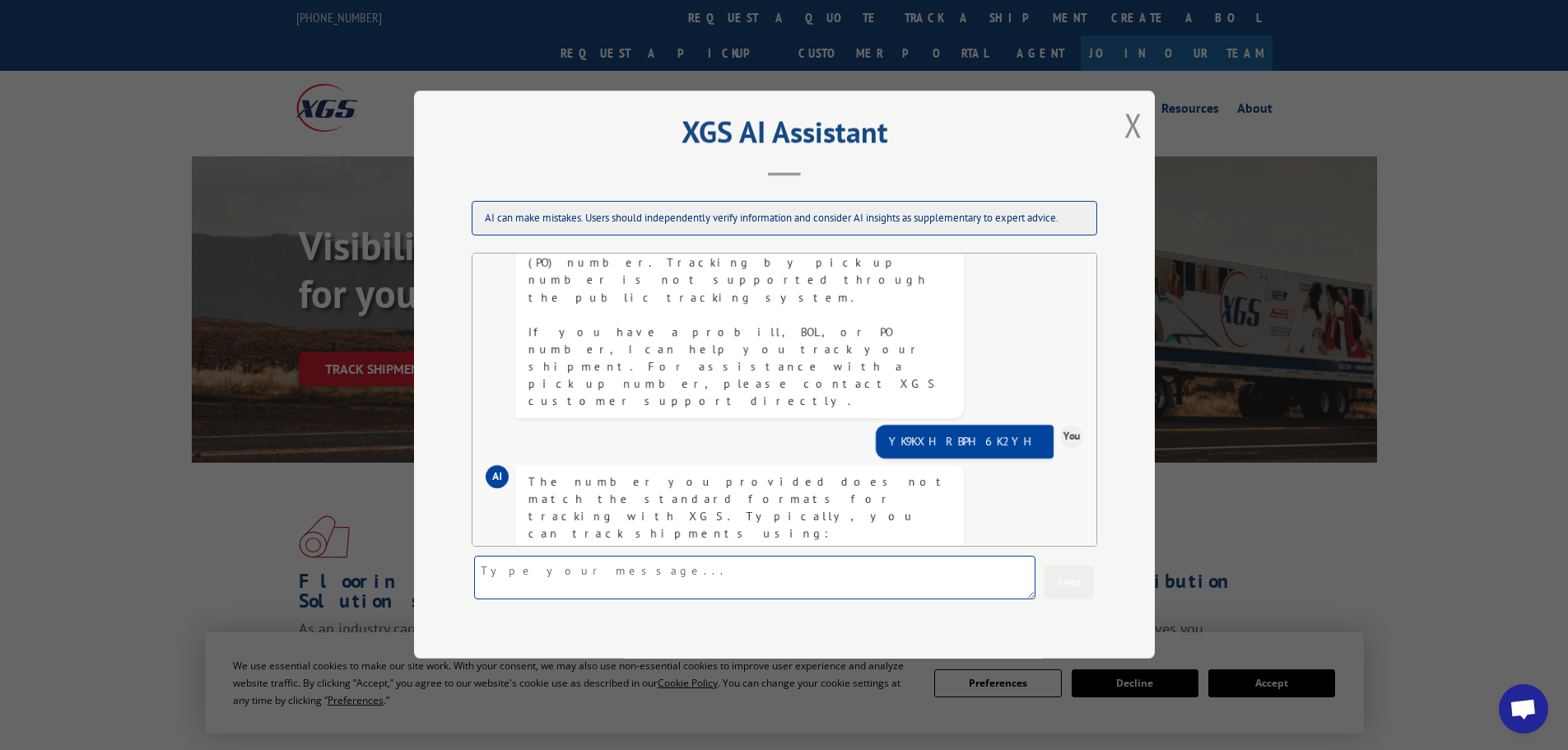
click at [766, 571] on textarea at bounding box center [754, 578] width 561 height 44
paste textarea "557664"
type textarea "557664"
click at [1065, 571] on button "Send" at bounding box center [1069, 583] width 49 height 33
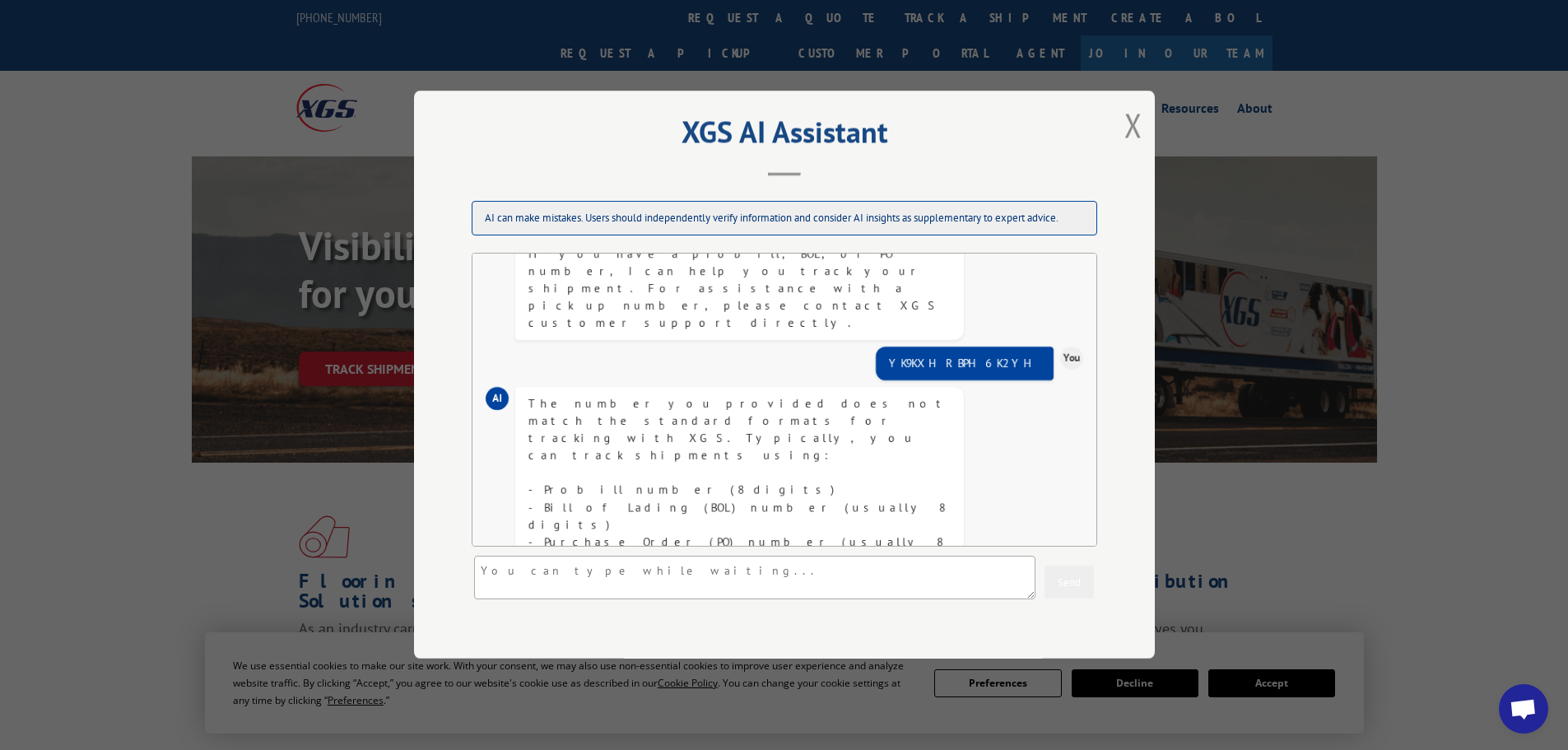
scroll to position [419, 0]
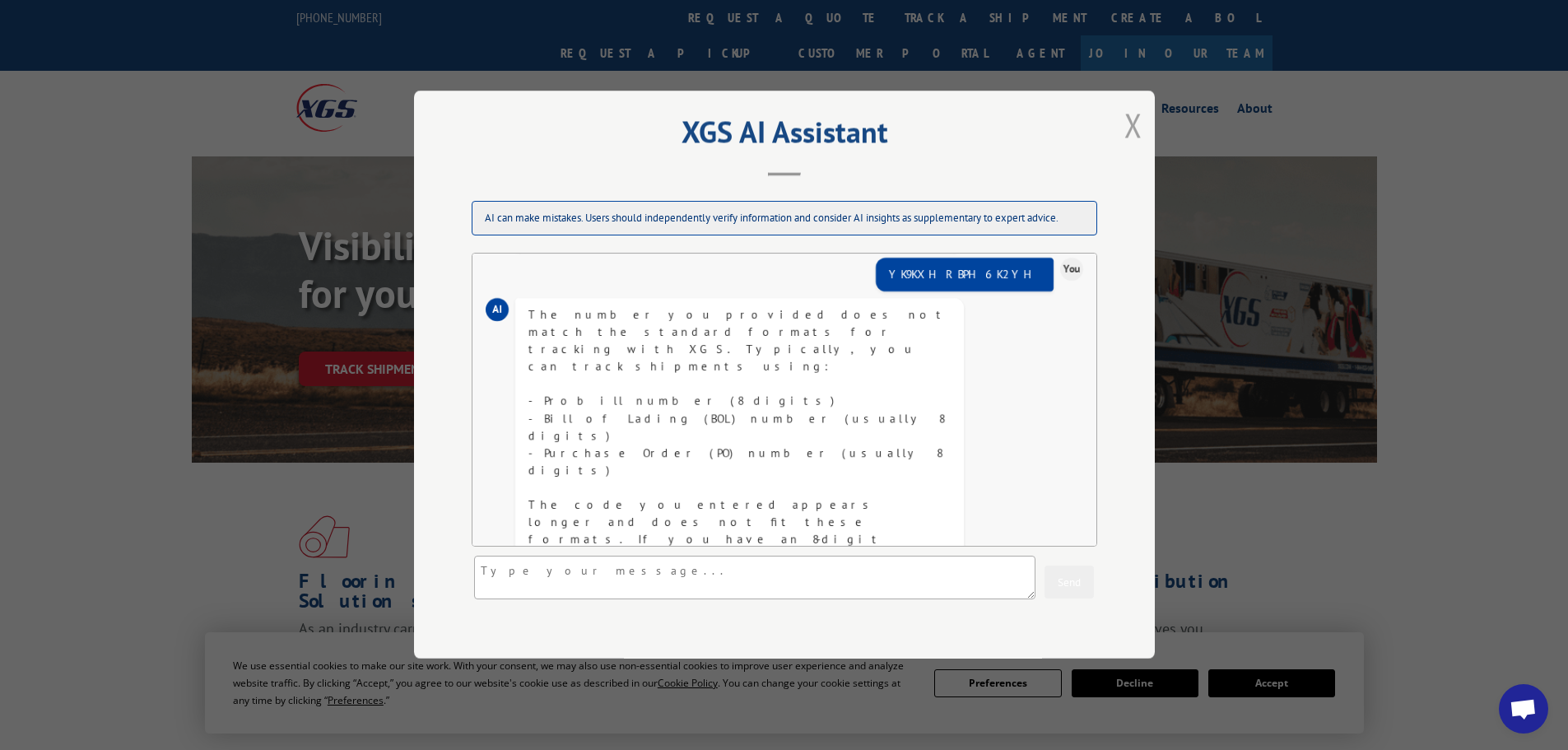
click at [1132, 125] on button "Close modal" at bounding box center [1133, 125] width 18 height 44
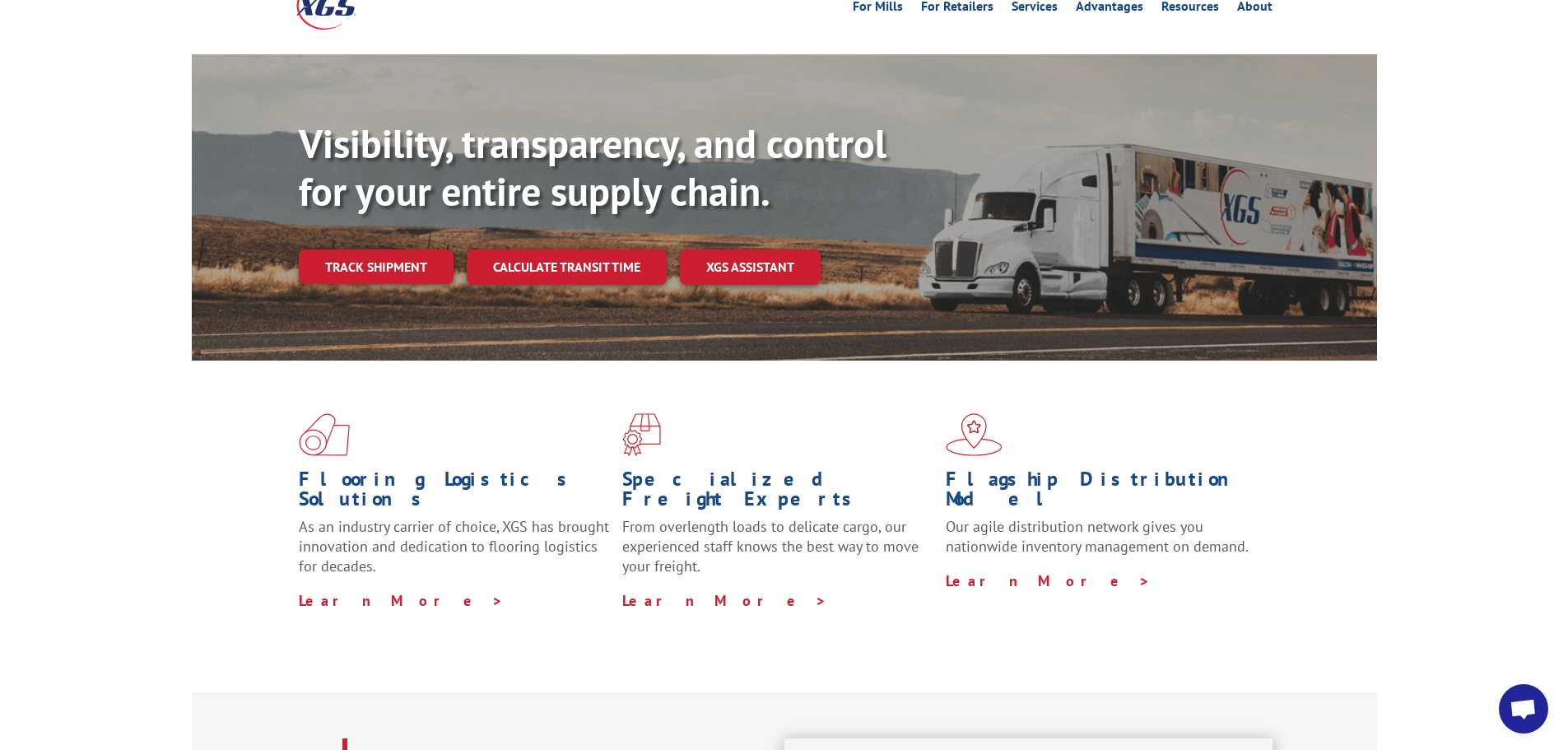
scroll to position [0, 0]
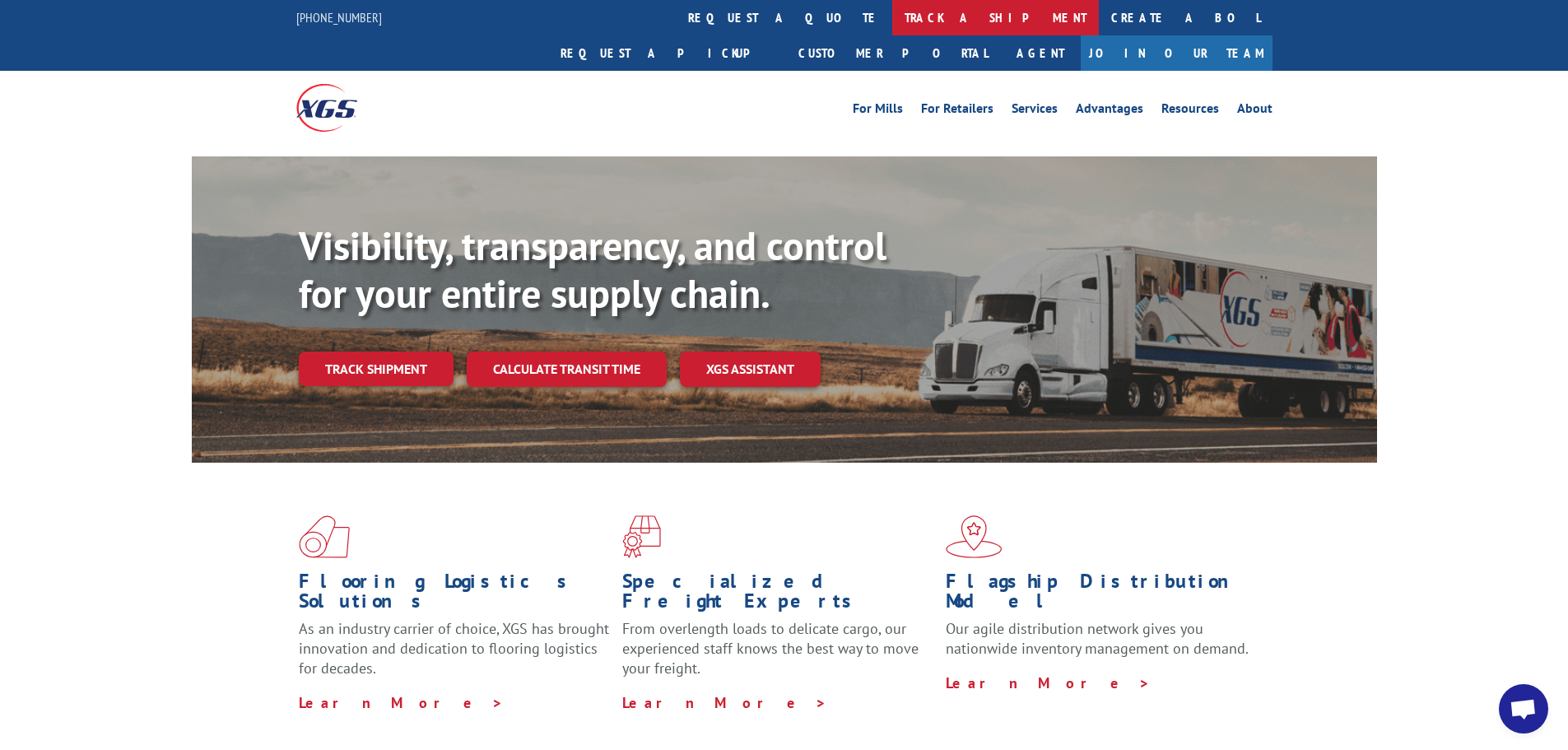
click at [892, 33] on link "track a shipment" at bounding box center [995, 18] width 207 height 35
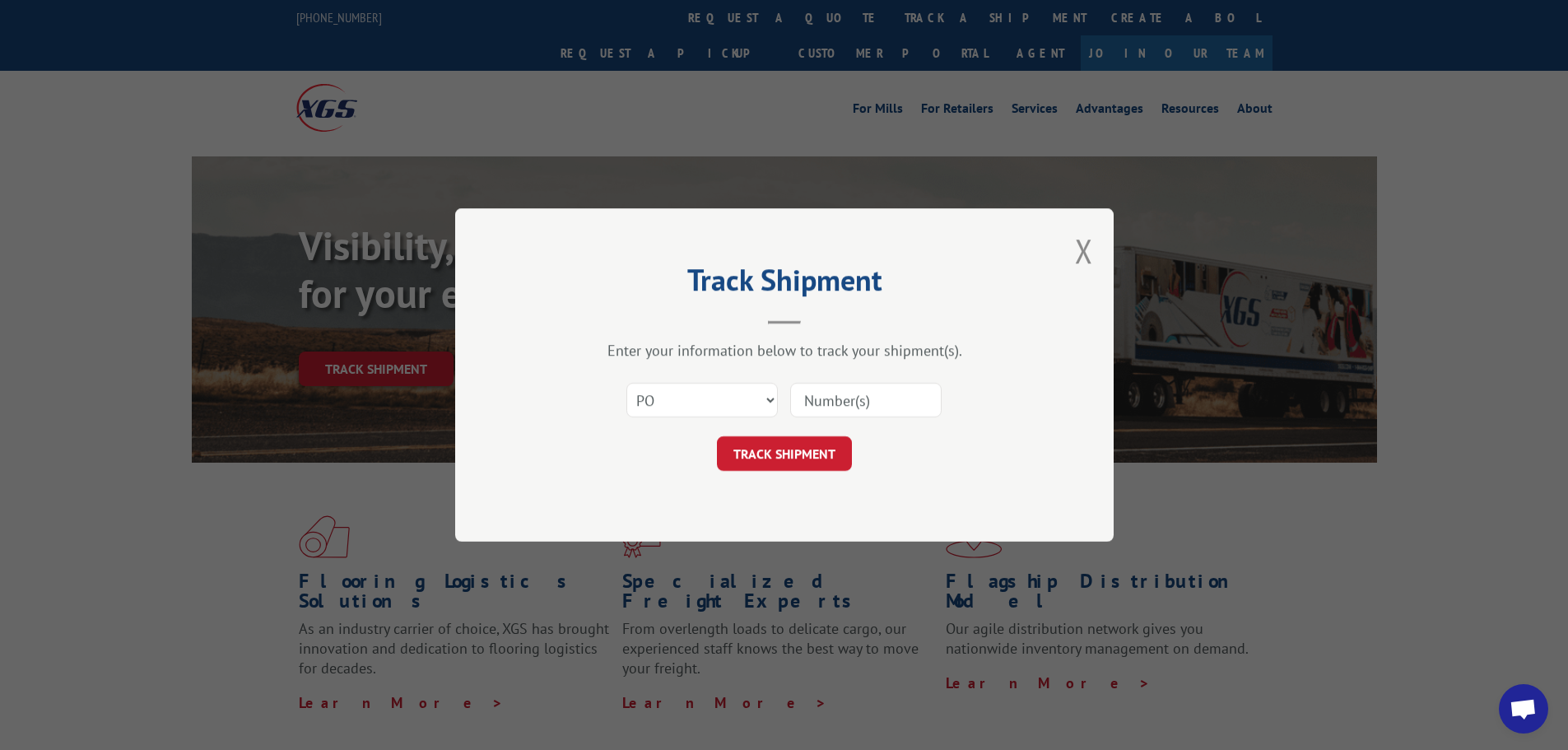
click at [1077, 249] on button "Close modal" at bounding box center [1083, 251] width 18 height 44
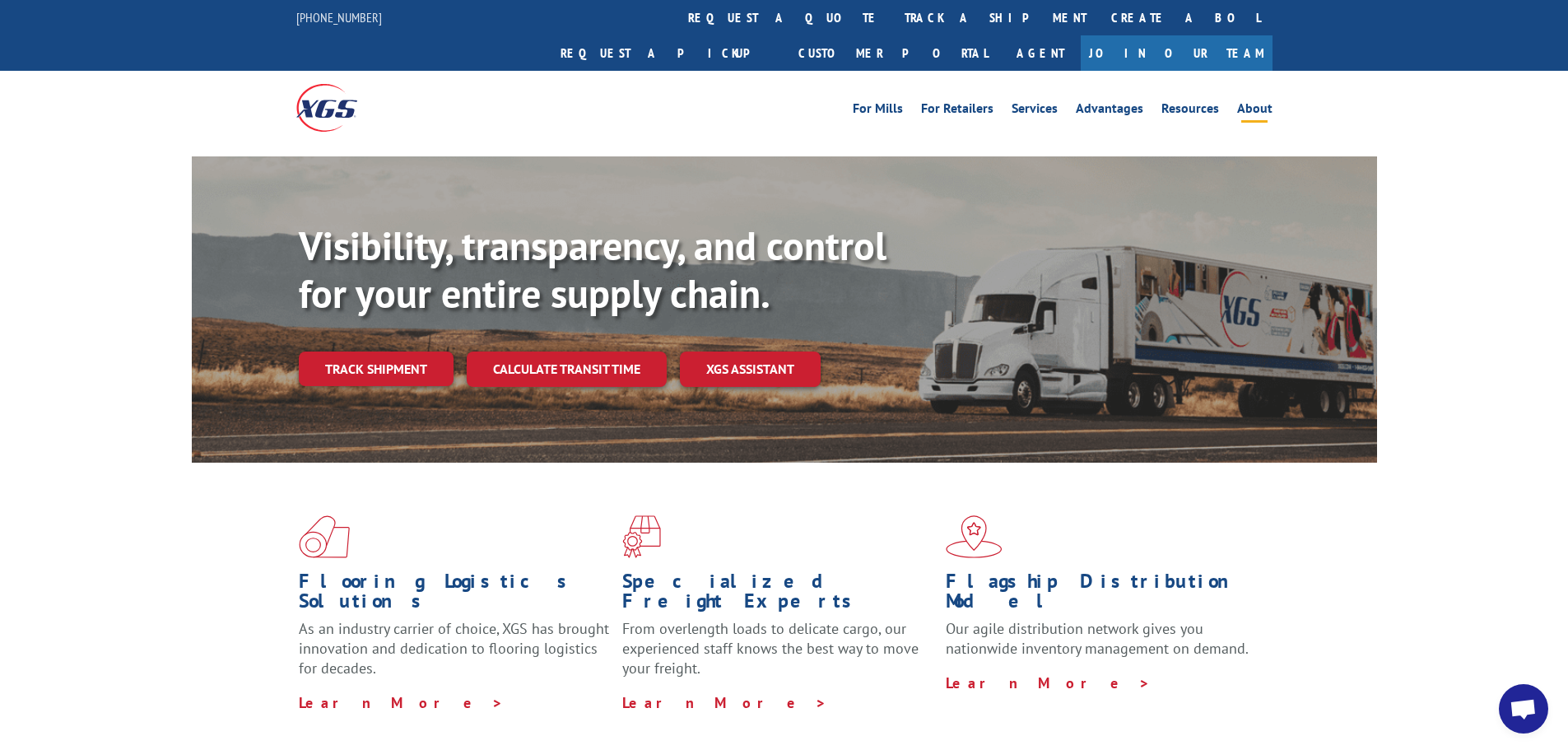
click at [1250, 102] on link "About" at bounding box center [1254, 111] width 35 height 18
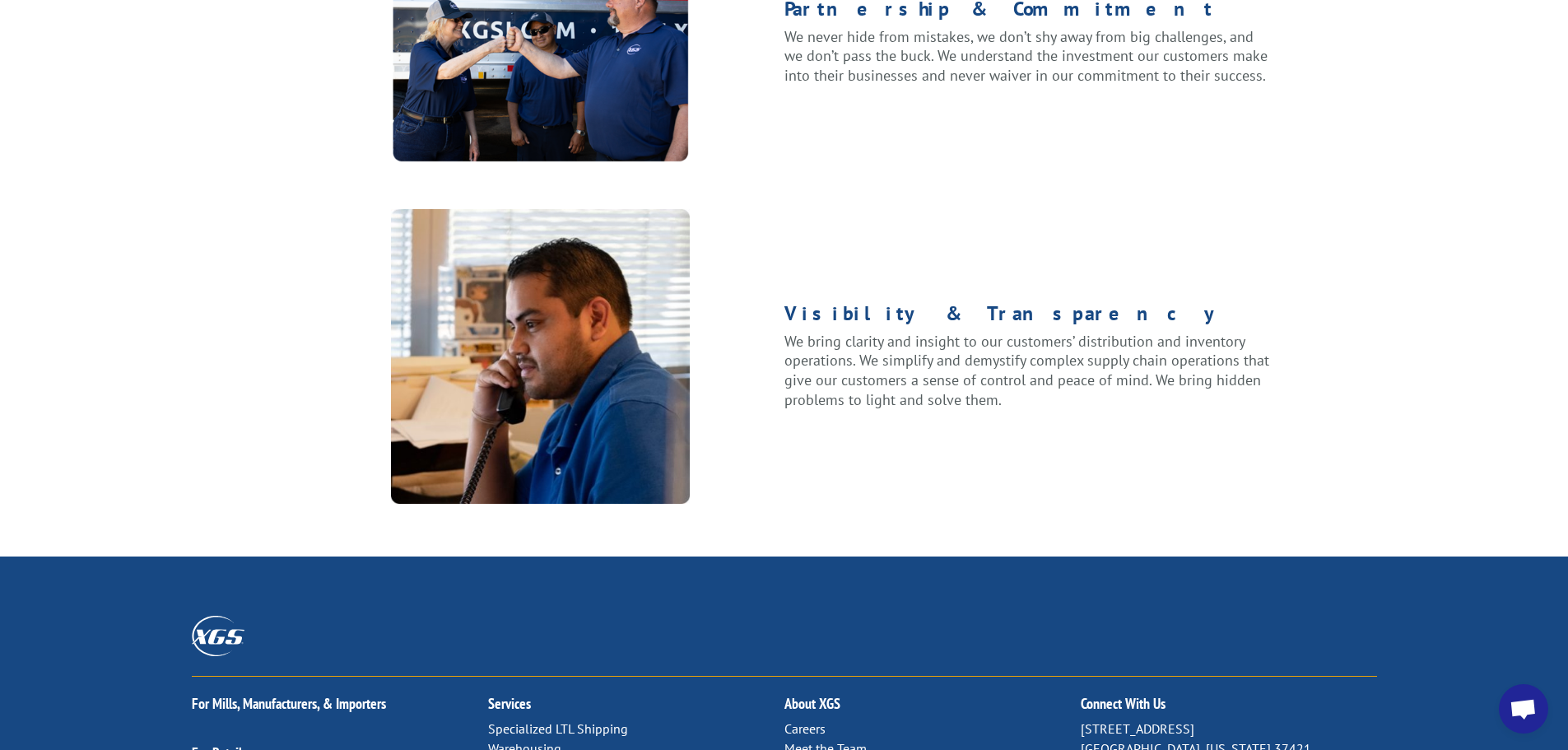
scroll to position [2119, 0]
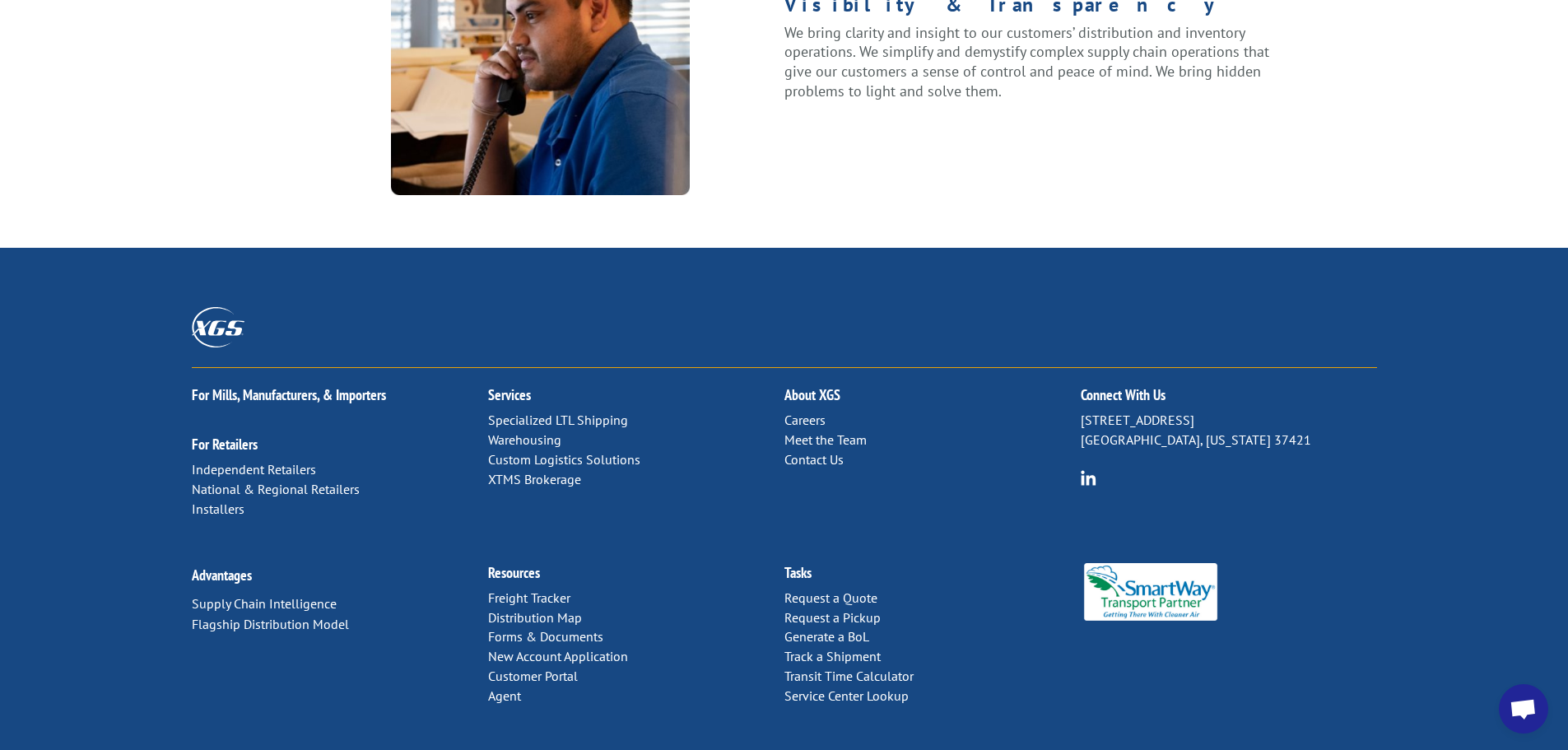
click at [830, 451] on link "Contact Us" at bounding box center [814, 459] width 60 height 17
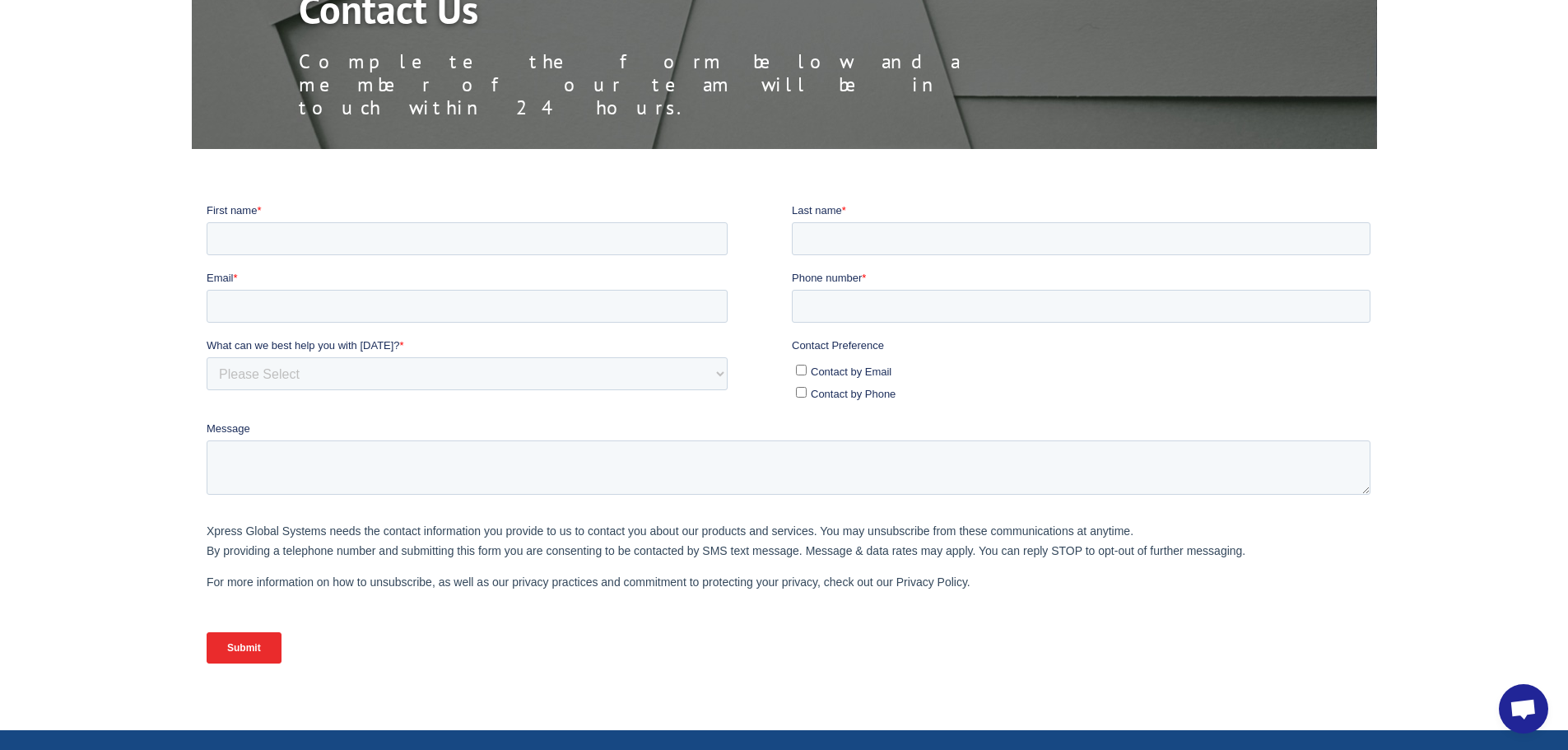
scroll to position [165, 0]
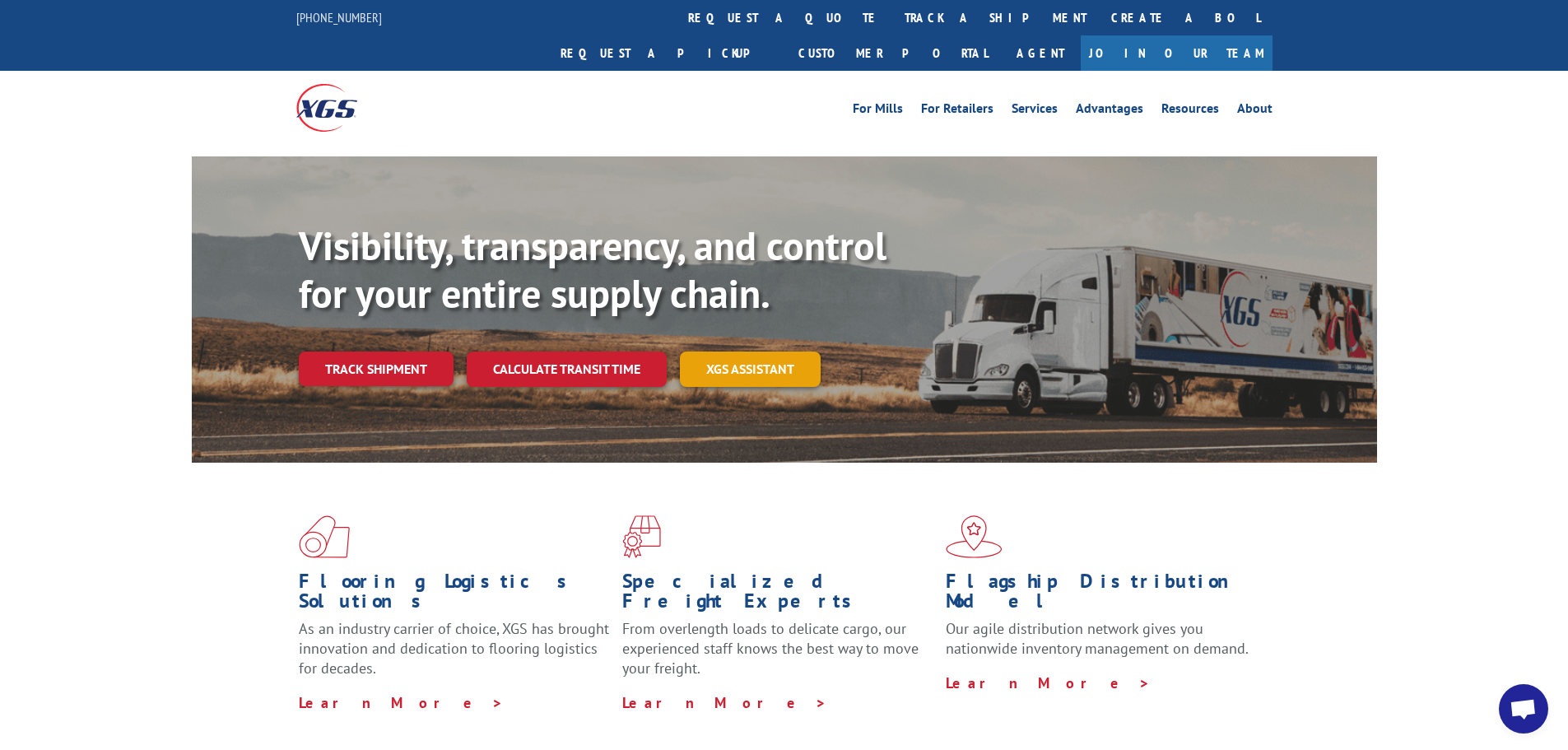
click at [737, 352] on link "XGS ASSISTANT" at bounding box center [750, 369] width 140 height 35
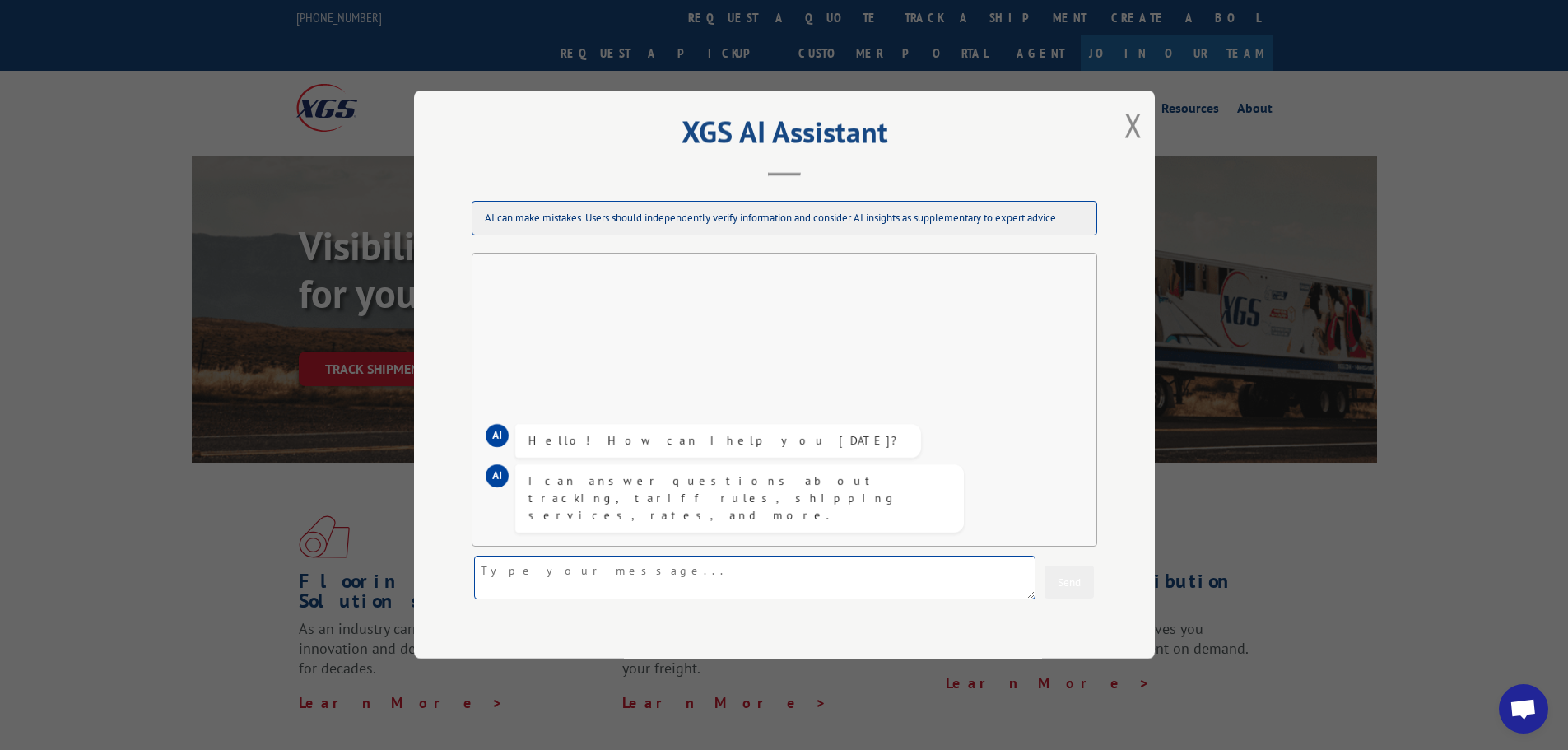
click at [674, 562] on textarea at bounding box center [754, 578] width 561 height 44
paste textarea "1398093"
type textarea "1398093"
click at [1087, 589] on button "Send" at bounding box center [1069, 583] width 49 height 33
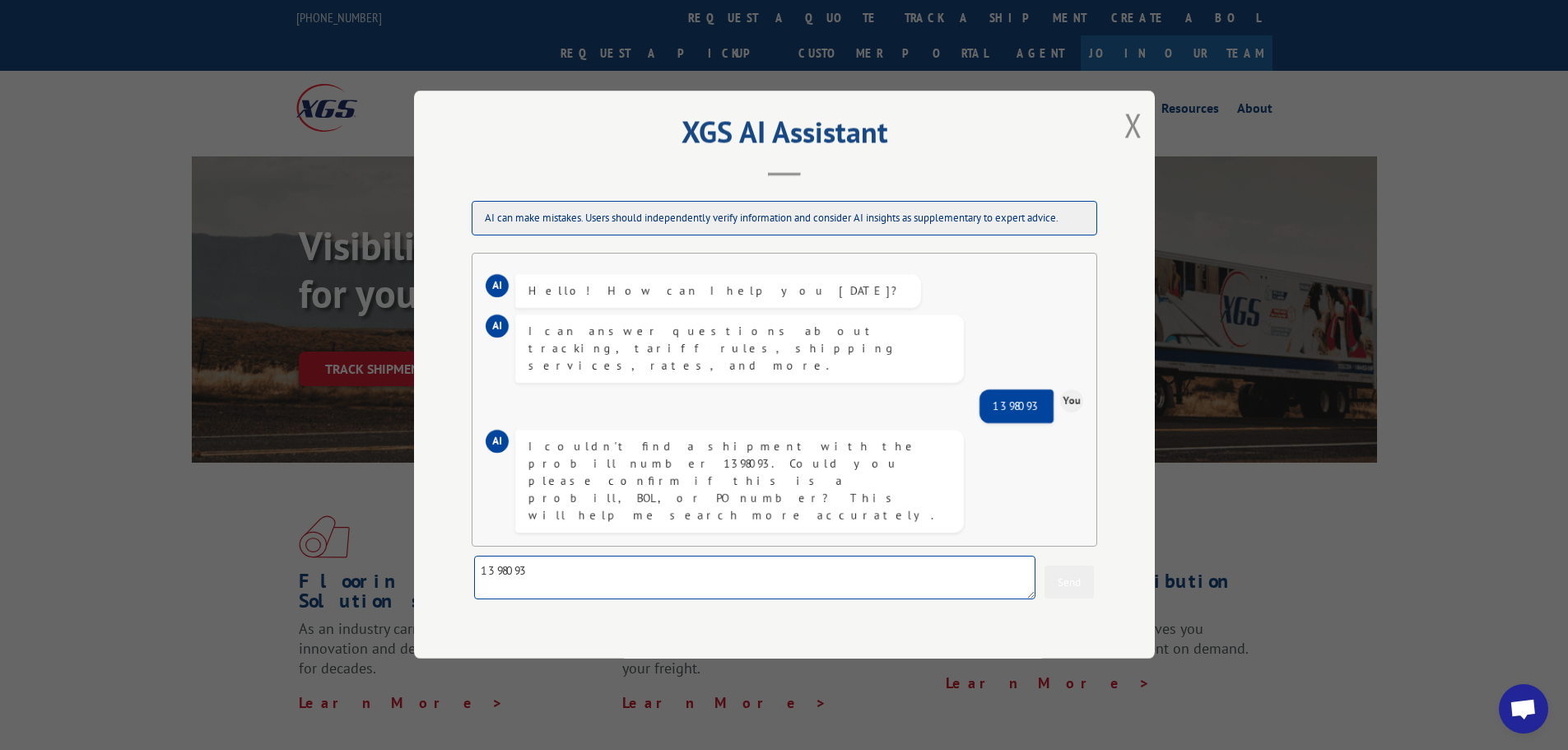
click at [793, 580] on textarea "1398093" at bounding box center [754, 578] width 561 height 44
type textarea "Is there a number for someone I can talk to?"
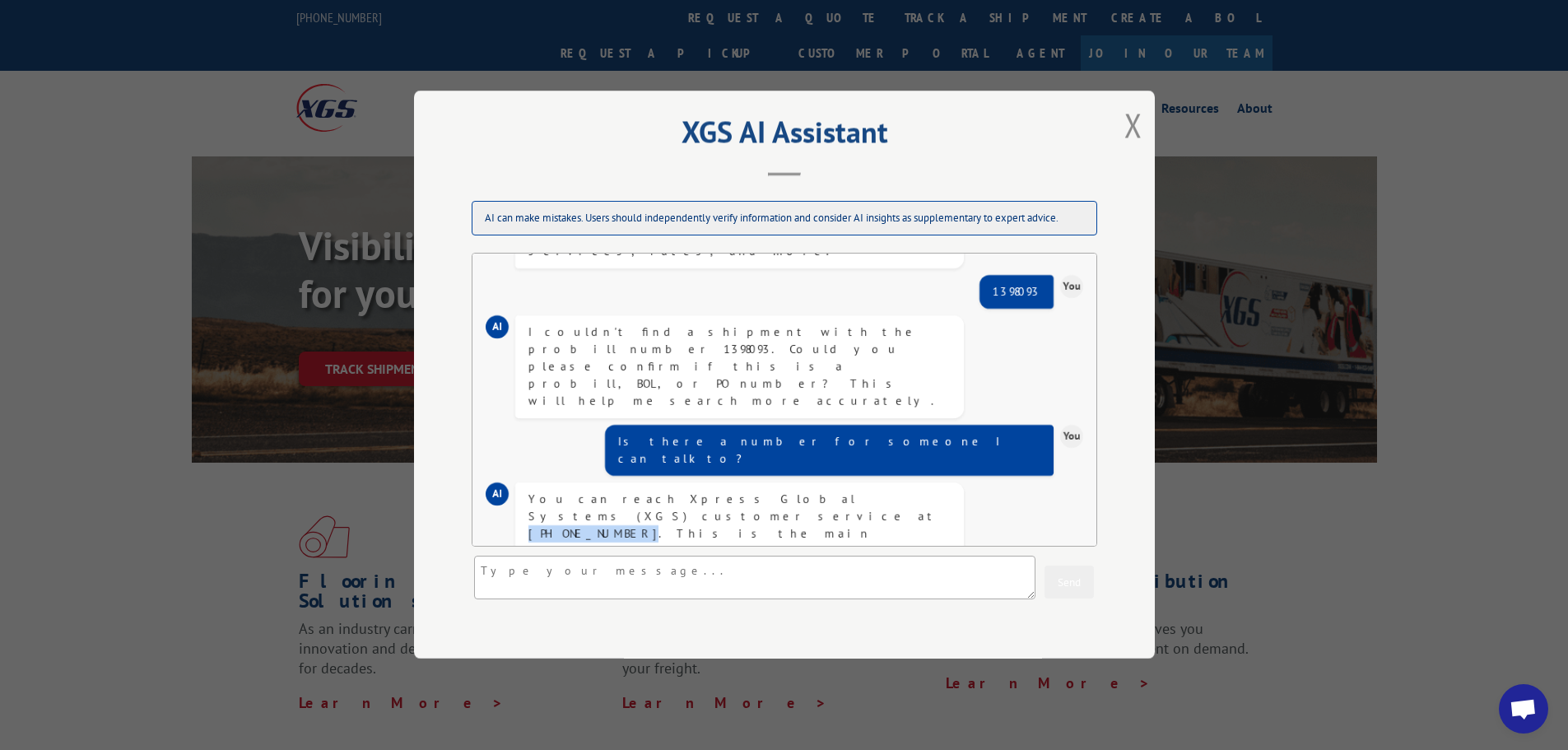
drag, startPoint x: 840, startPoint y: 432, endPoint x: 914, endPoint y: 436, distance: 74.1
click at [914, 490] on div "You can reach Xpress Global Systems (XGS) customer service at (844) 947-7447. T…" at bounding box center [738, 603] width 422 height 225
copy div "(844) 947-7447"
